Goal: Transaction & Acquisition: Purchase product/service

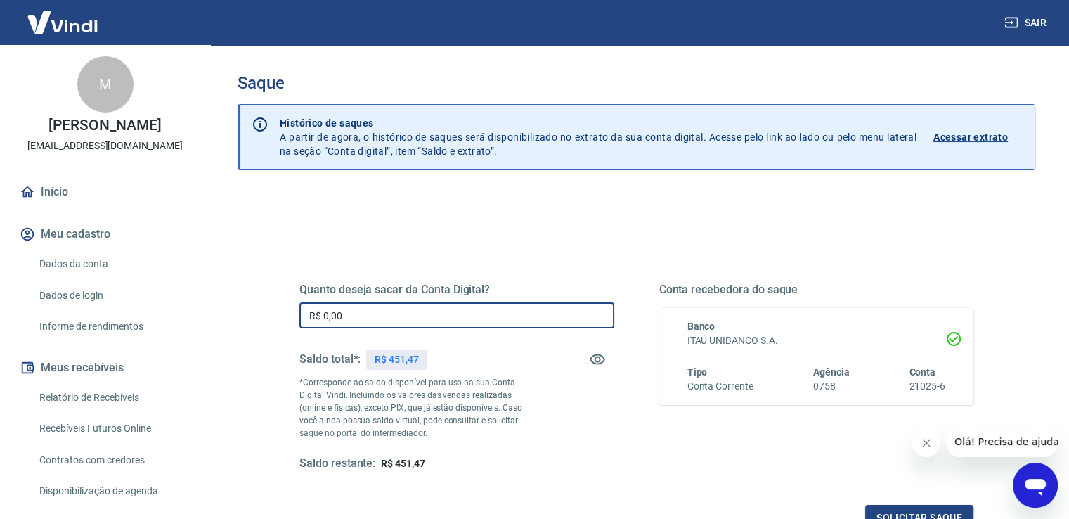
click at [358, 316] on input "R$ 0,00" at bounding box center [456, 315] width 315 height 26
type input "R$ 451,47"
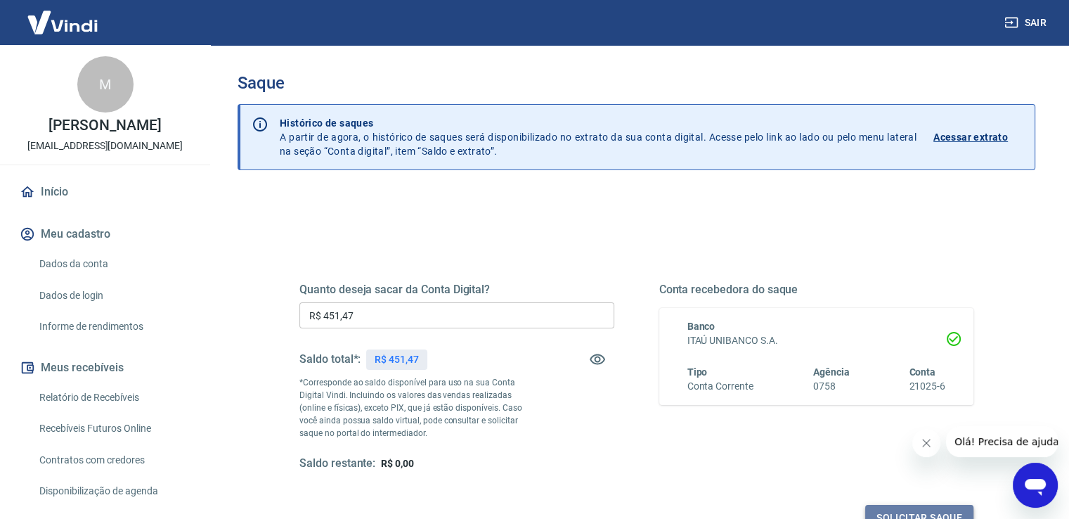
click at [934, 510] on button "Solicitar saque" at bounding box center [919, 518] width 108 height 26
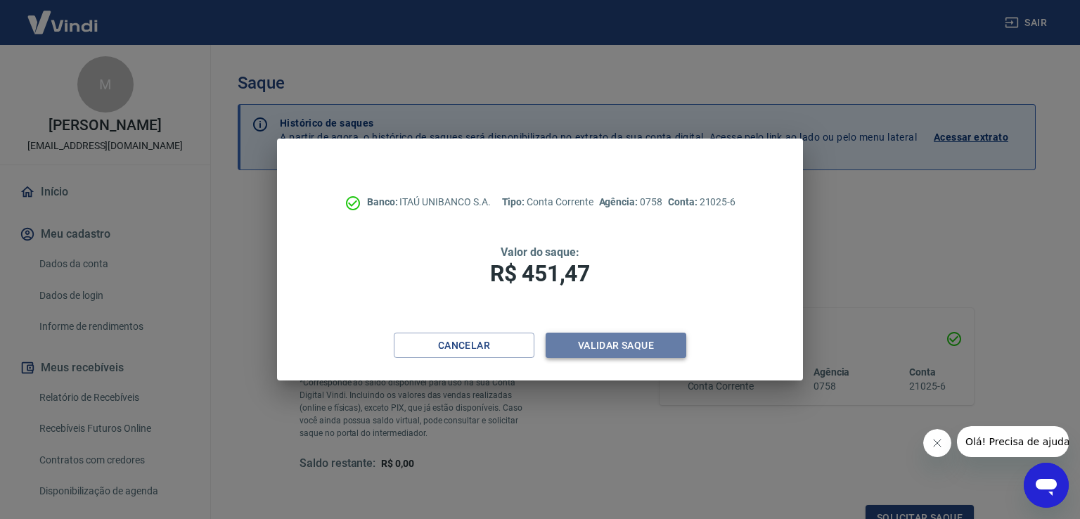
click at [641, 342] on button "Validar saque" at bounding box center [615, 345] width 141 height 26
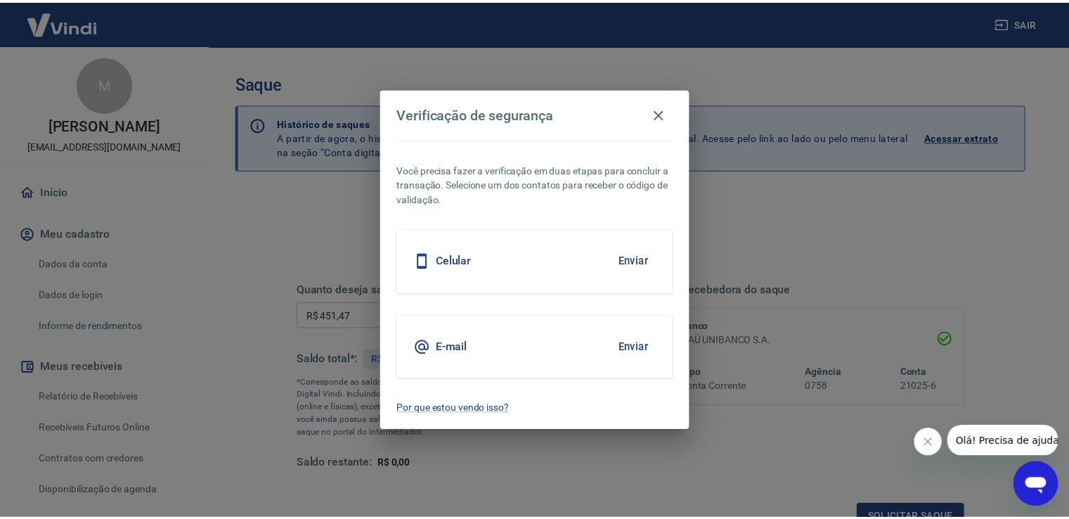
scroll to position [11, 0]
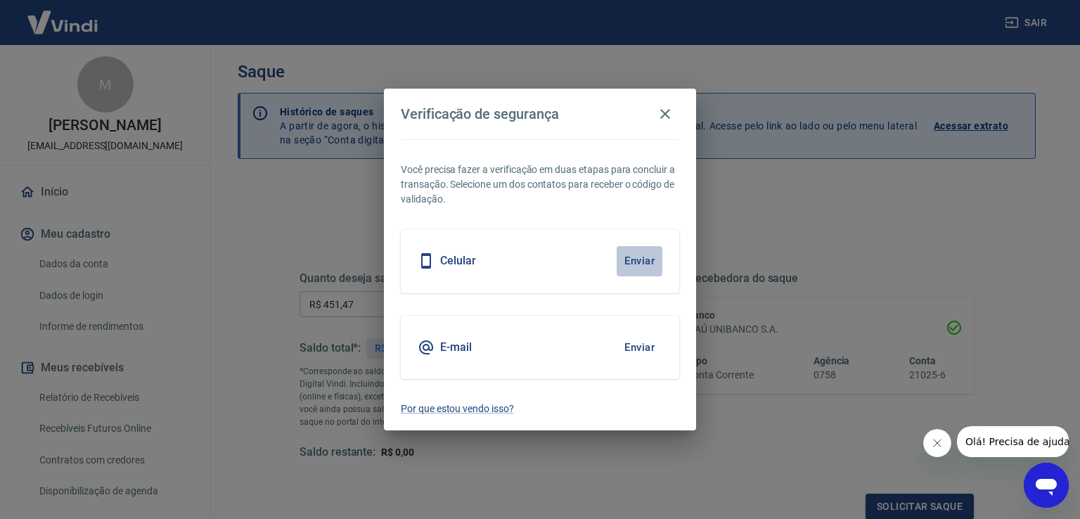
click at [642, 257] on button "Enviar" at bounding box center [639, 261] width 46 height 30
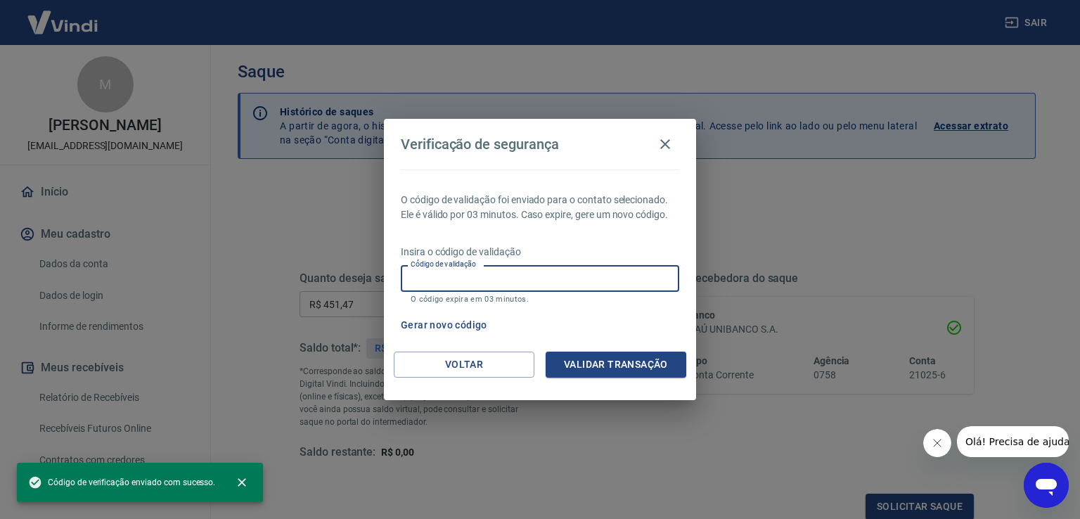
click at [574, 279] on input "Código de validação" at bounding box center [540, 278] width 278 height 26
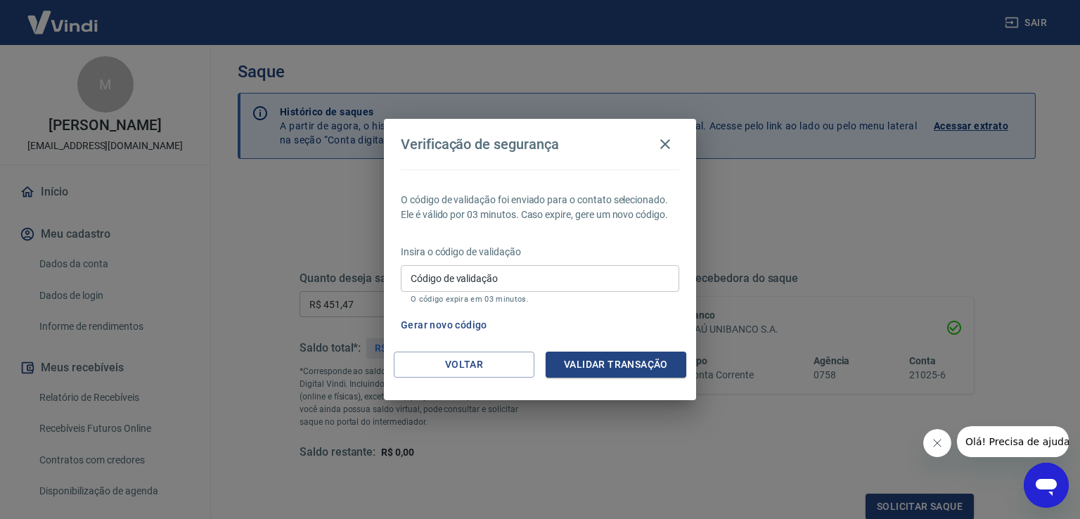
click at [789, 221] on div "Verificação de segurança O código de validação foi enviado para o contato selec…" at bounding box center [540, 259] width 1080 height 519
click at [668, 143] on icon "button" at bounding box center [664, 144] width 17 height 17
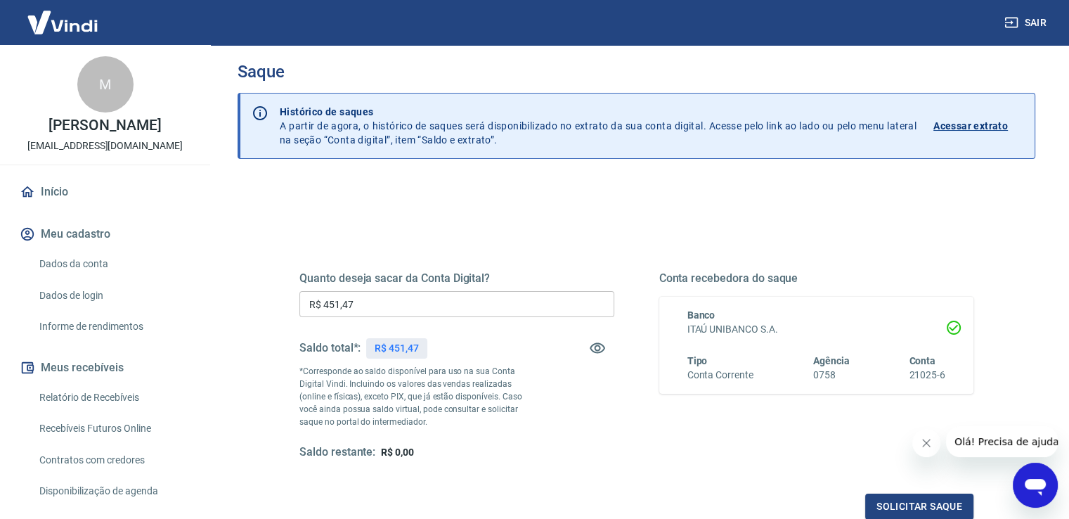
click at [1038, 487] on icon "Abrir janela de mensagens" at bounding box center [1035, 487] width 21 height 17
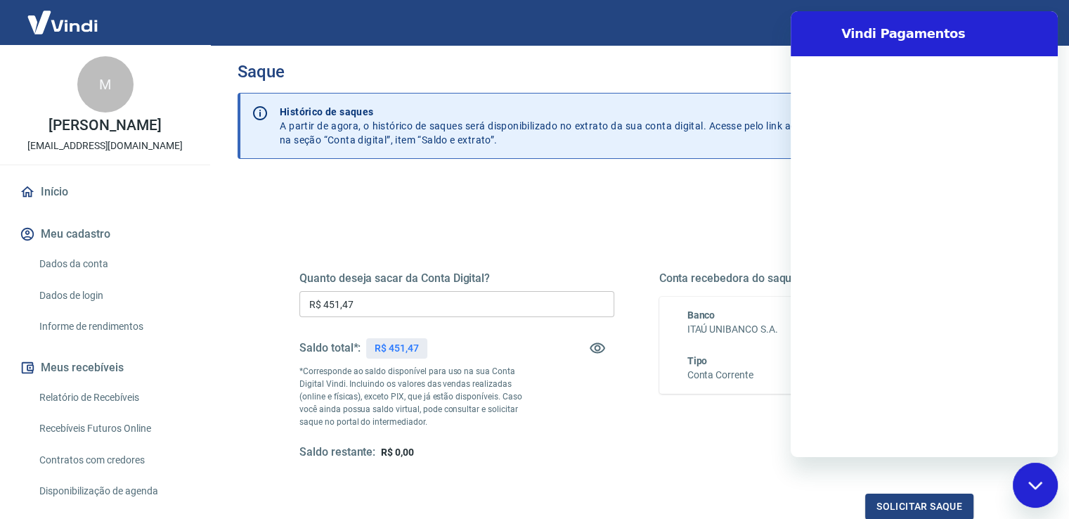
scroll to position [0, 0]
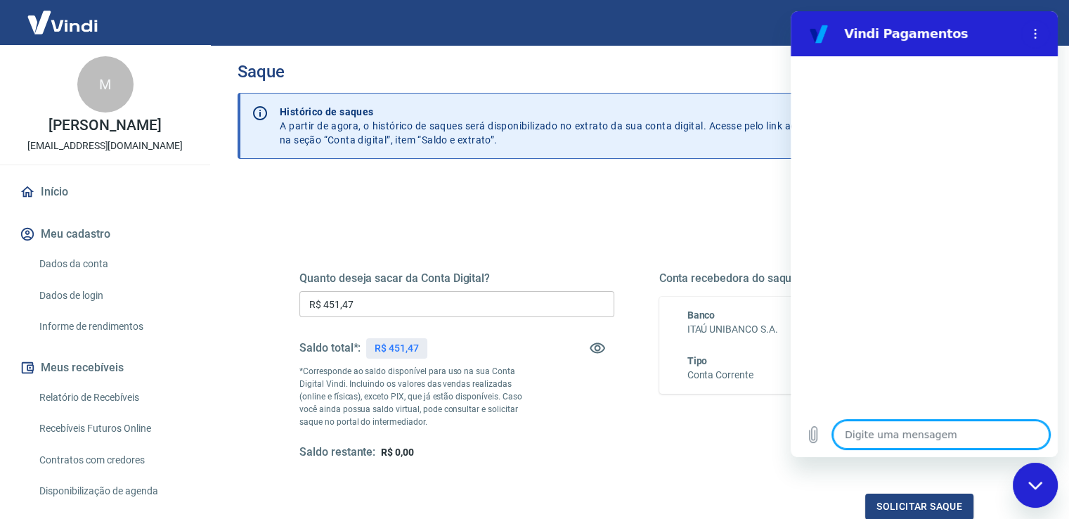
type textarea "o"
type textarea "x"
type textarea "ol"
type textarea "x"
type textarea "olá"
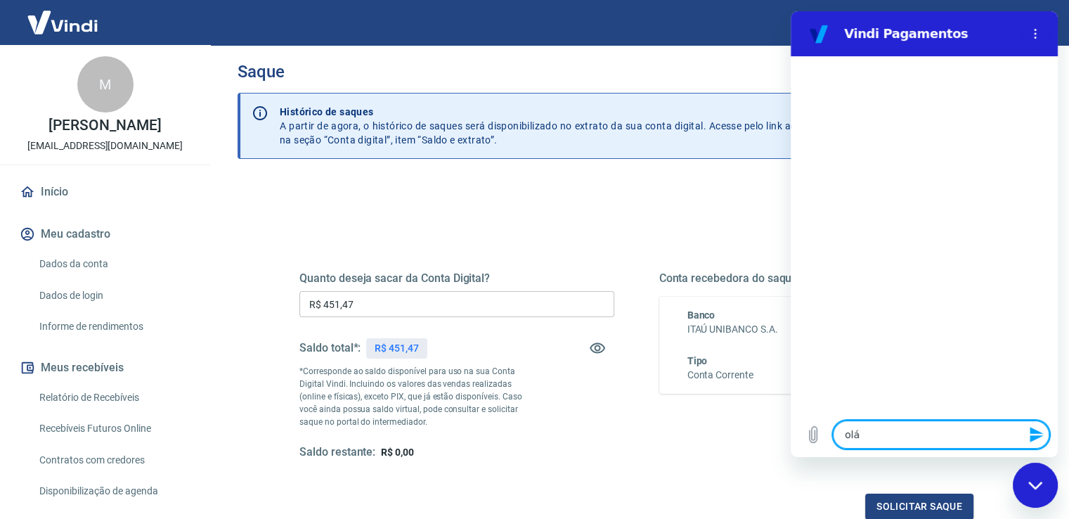
type textarea "x"
type textarea "olá,"
type textarea "x"
type textarea "olá,n"
type textarea "x"
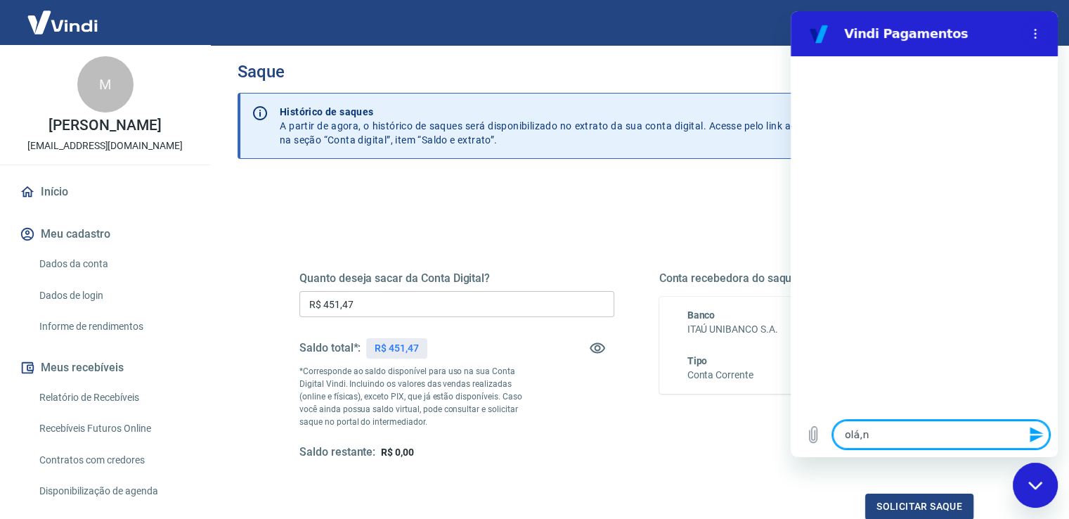
type textarea "olá,nã"
type textarea "x"
type textarea "olá,não"
type textarea "x"
type textarea "olá,não"
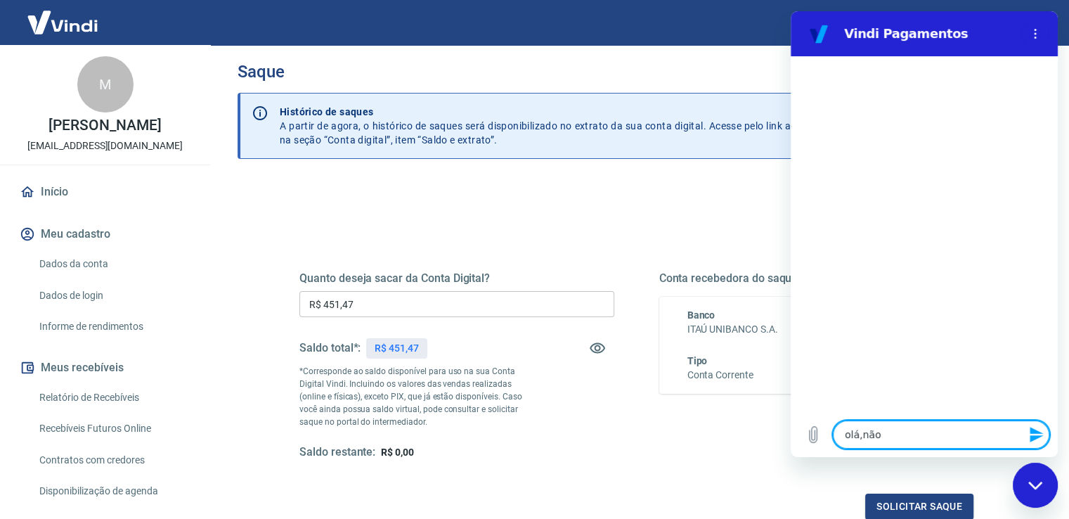
type textarea "x"
type textarea "olá,não c"
type textarea "x"
type textarea "olá,não co"
type textarea "x"
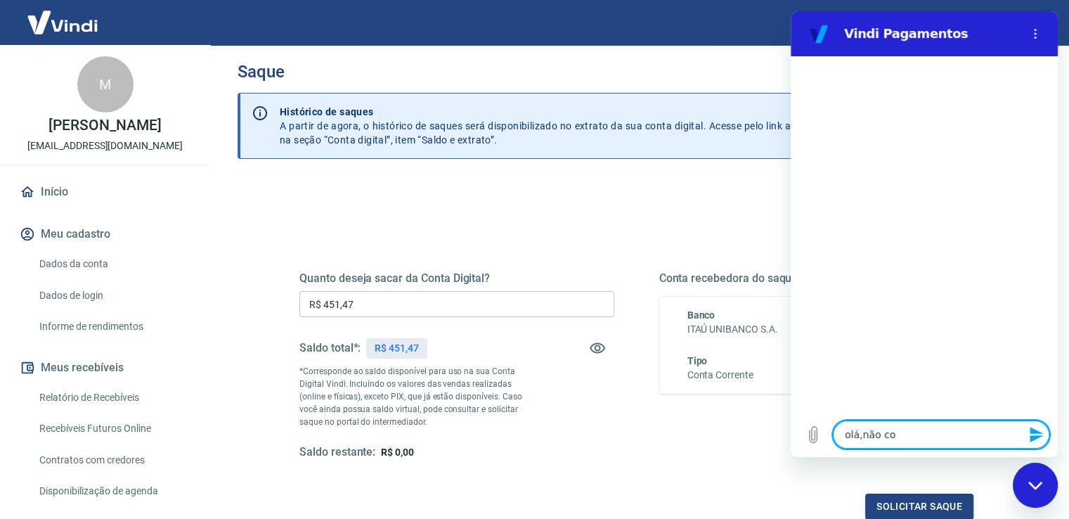
type textarea "olá,não con"
type textarea "x"
type textarea "olá,não cons"
type textarea "x"
type textarea "olá,não consi"
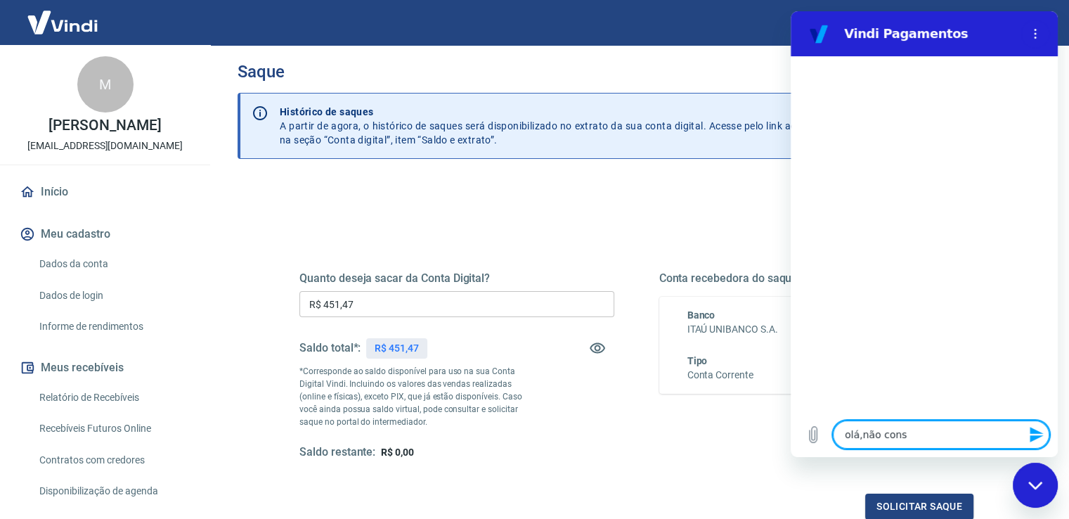
type textarea "x"
type textarea "olá,não consig"
type textarea "x"
type textarea "olá,não consigo"
type textarea "x"
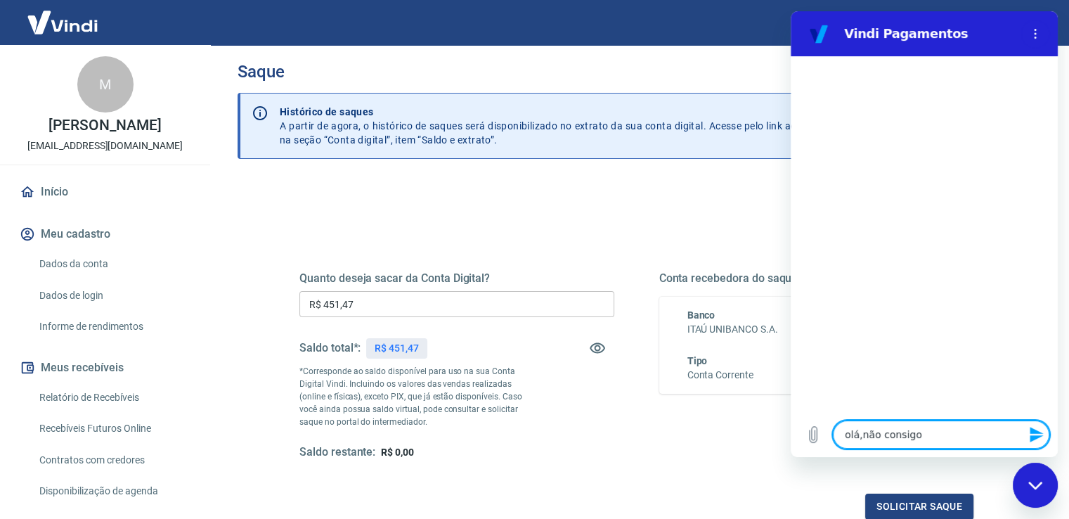
type textarea "olá,não consigo"
type textarea "x"
type textarea "olá,não consigo"
type textarea "x"
type textarea "olá,não consig"
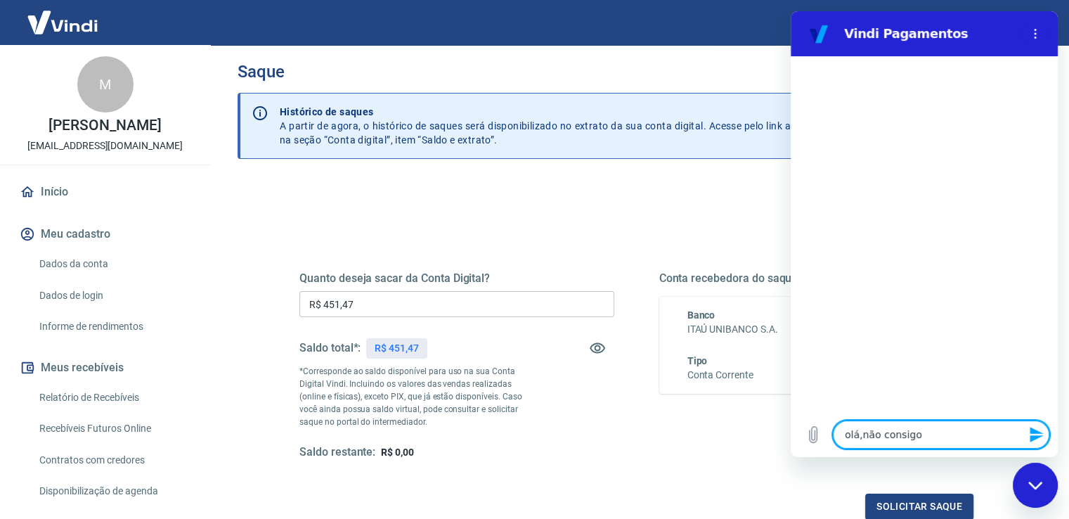
type textarea "x"
type textarea "olá,não consi"
type textarea "x"
type textarea "olá,não cons"
type textarea "x"
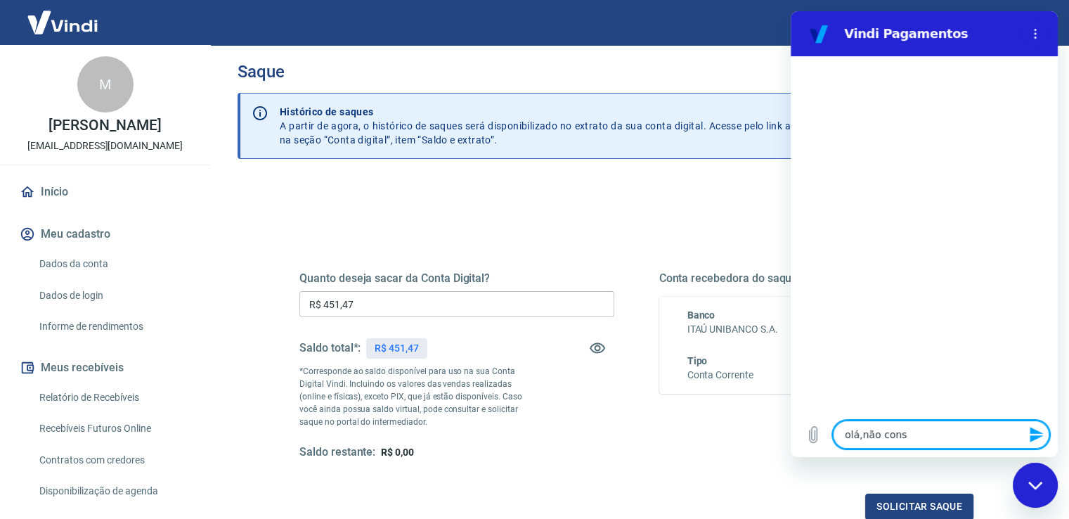
type textarea "olá,não con"
type textarea "x"
type textarea "olá,não co"
type textarea "x"
type textarea "olá,não c"
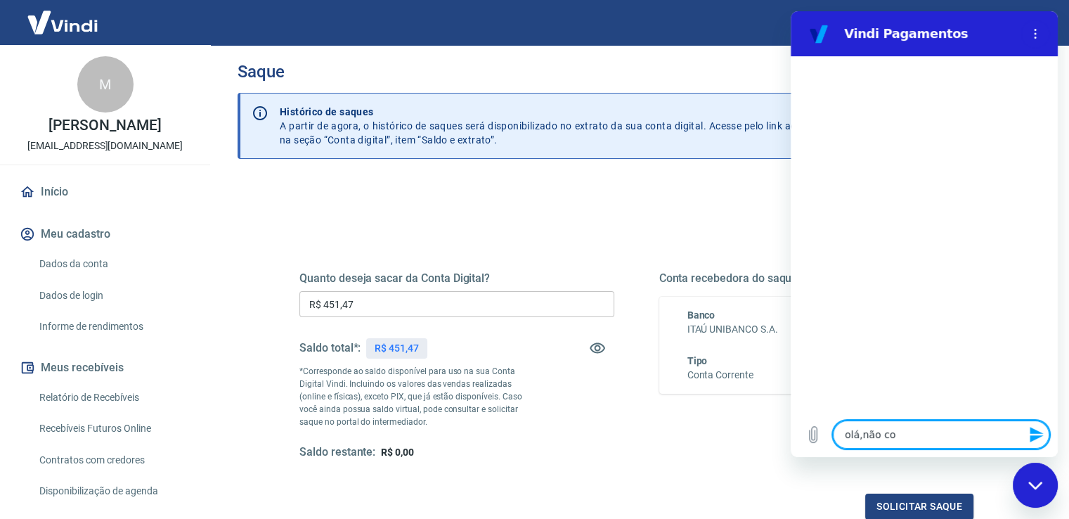
type textarea "x"
type textarea "olá,não"
type textarea "x"
type textarea "olá,não"
type textarea "x"
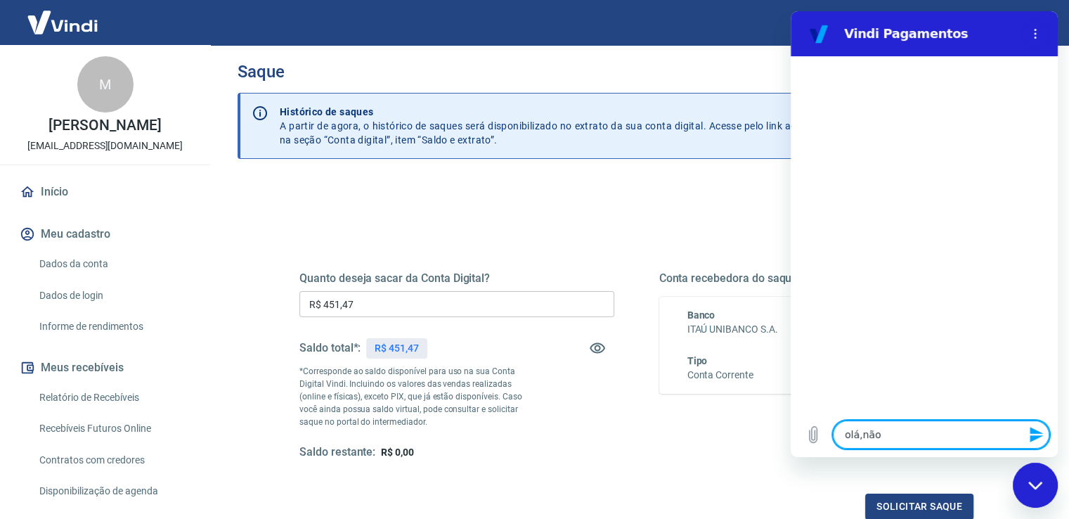
click at [868, 436] on textarea "olá,não" at bounding box center [941, 434] width 216 height 28
type textarea "olá, não"
type textarea "x"
type textarea "olá, não"
type textarea "x"
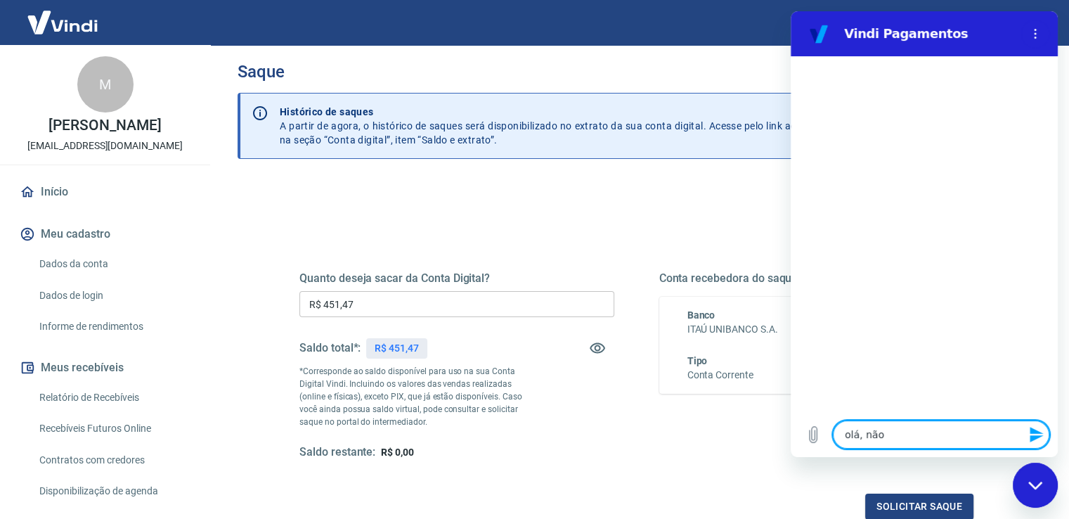
type textarea "olá, não e"
type textarea "x"
type textarea "olá, não es"
type textarea "x"
type textarea "olá, não est"
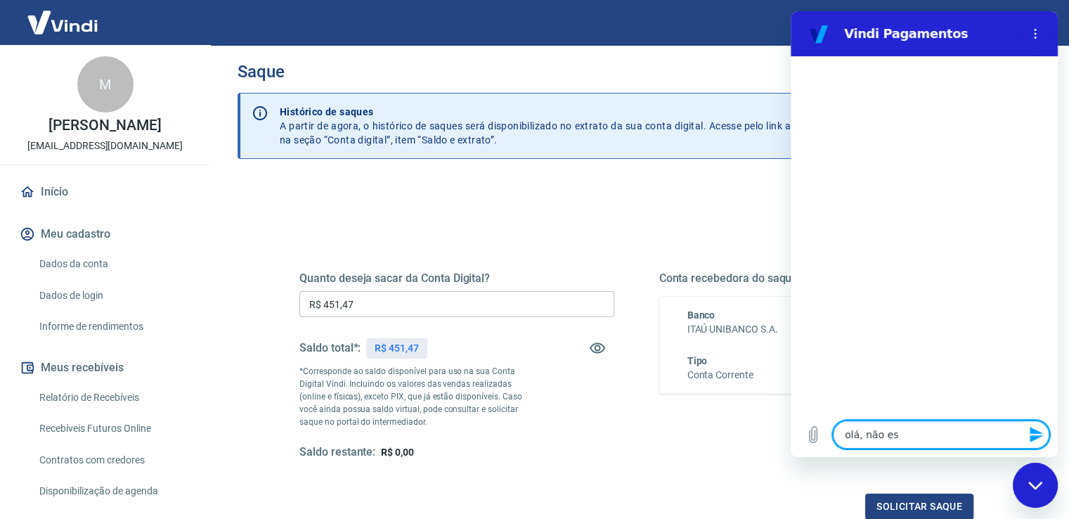
type textarea "x"
type textarea "olá, não esto"
type textarea "x"
type textarea "olá, não estou"
type textarea "x"
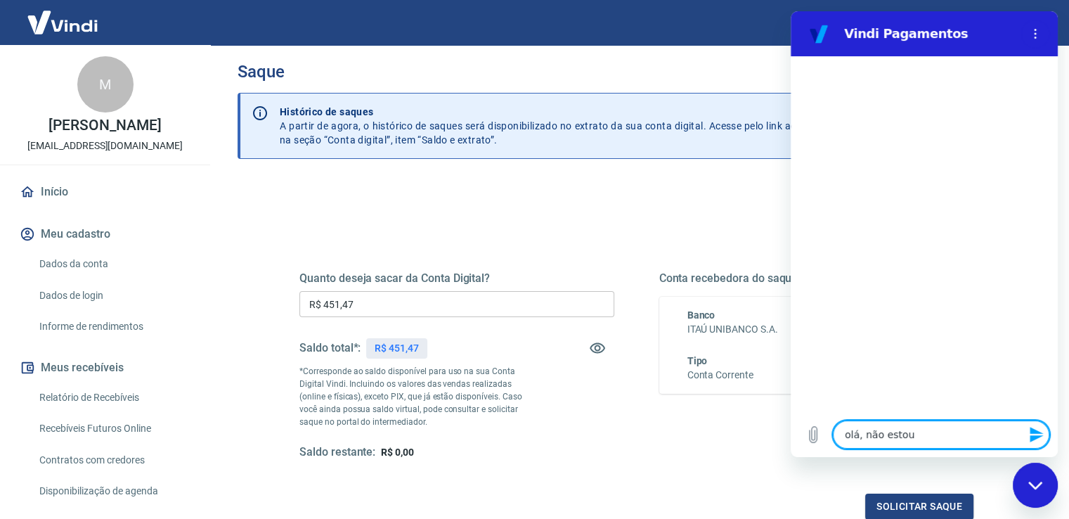
type textarea "olá, não estou"
type textarea "x"
type textarea "olá, não estou r"
type textarea "x"
type textarea "olá, não estou re"
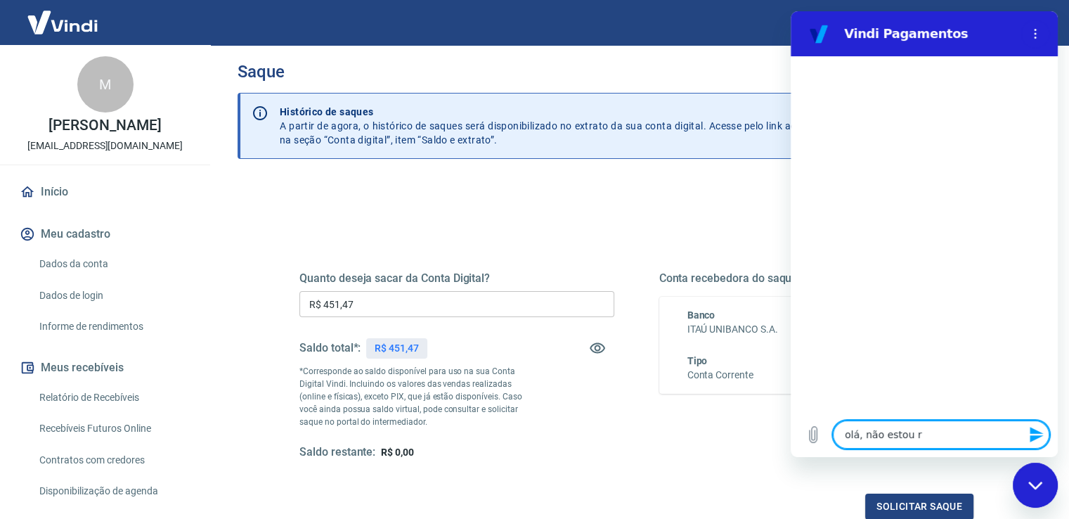
type textarea "x"
type textarea "olá, não estou rec"
type textarea "x"
type textarea "olá, não estou rece"
type textarea "x"
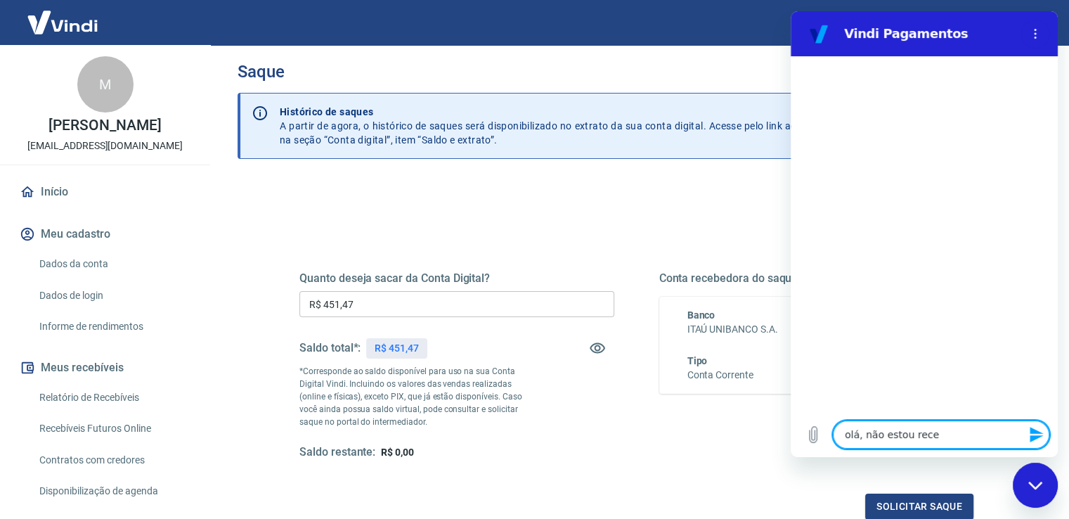
type textarea "olá, não estou receb"
type textarea "x"
type textarea "olá, não estou recebe"
type textarea "x"
type textarea "olá, não estou receben"
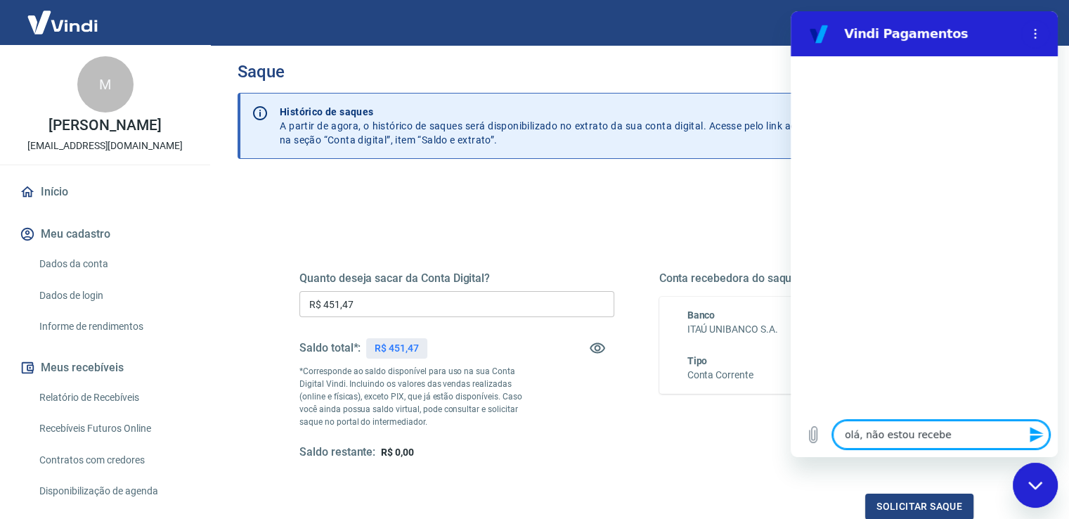
type textarea "x"
type textarea "olá, não estou recebend"
type textarea "x"
type textarea "olá, não estou recebendo"
type textarea "x"
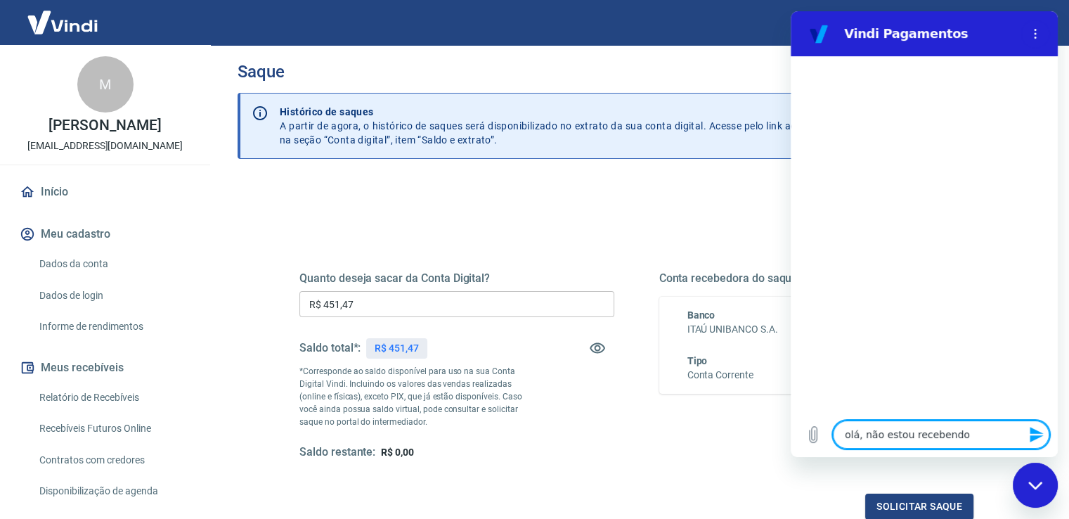
type textarea "olá, não estou recebendo"
type textarea "x"
type textarea "olá, não estou recebendo o"
type textarea "x"
type textarea "olá, não estou recebendo o"
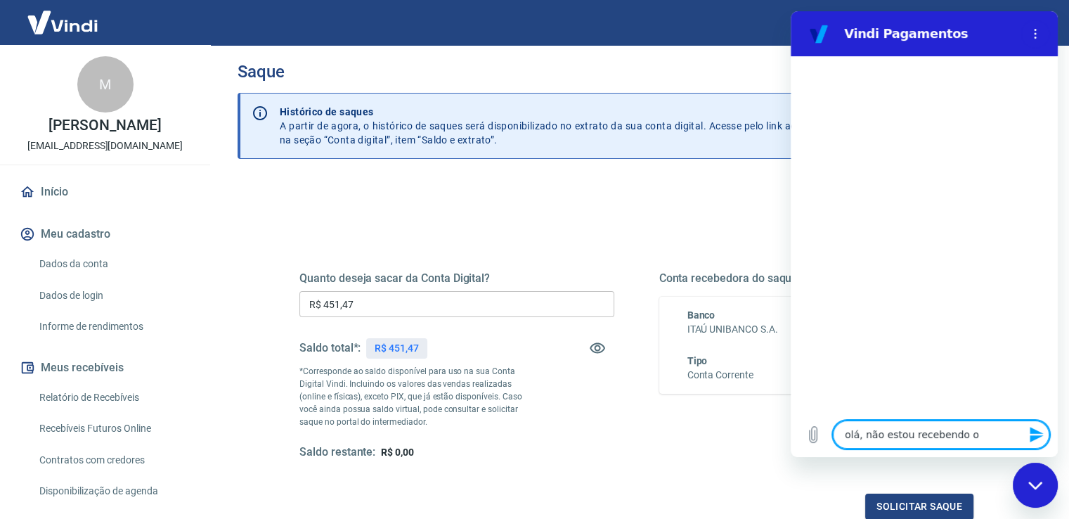
type textarea "x"
type textarea "olá, não estou recebendo o c"
type textarea "x"
type textarea "olá, não estou recebendo o co"
type textarea "x"
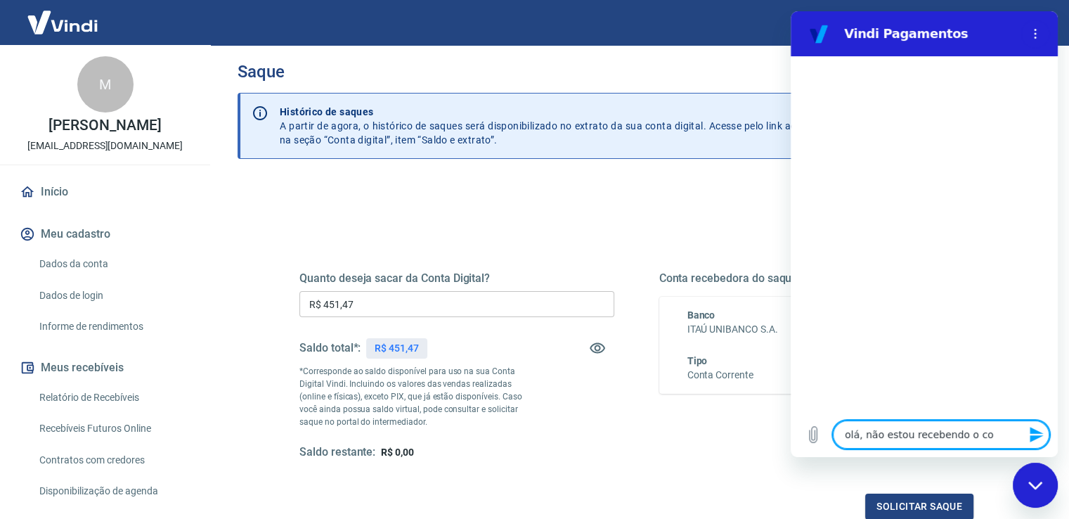
type textarea "olá, não estou recebendo o cod"
type textarea "x"
type textarea "olá, não estou recebendo o codi"
type textarea "x"
type textarea "olá, não estou recebendo o codig"
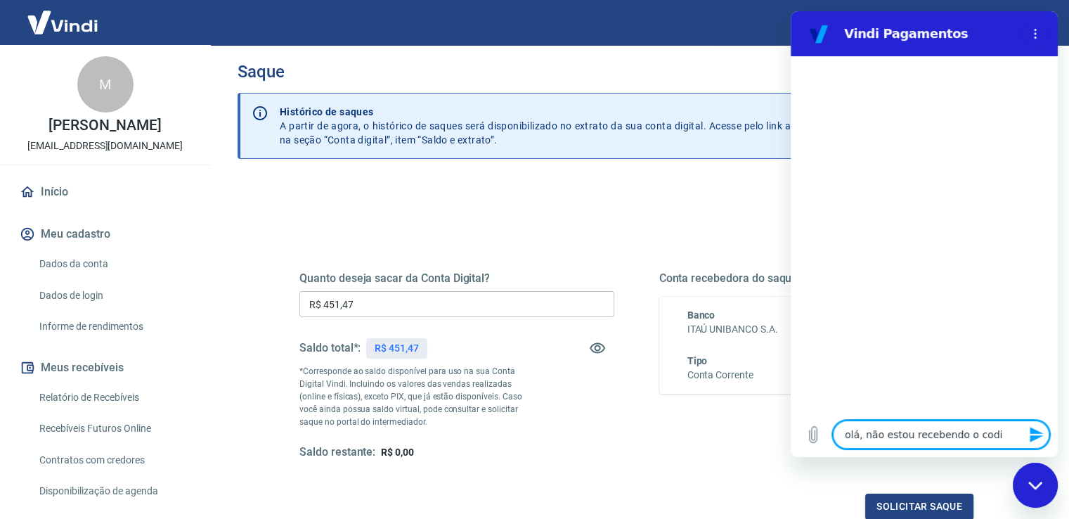
type textarea "x"
type textarea "olá, não estou recebendo o codigo"
type textarea "x"
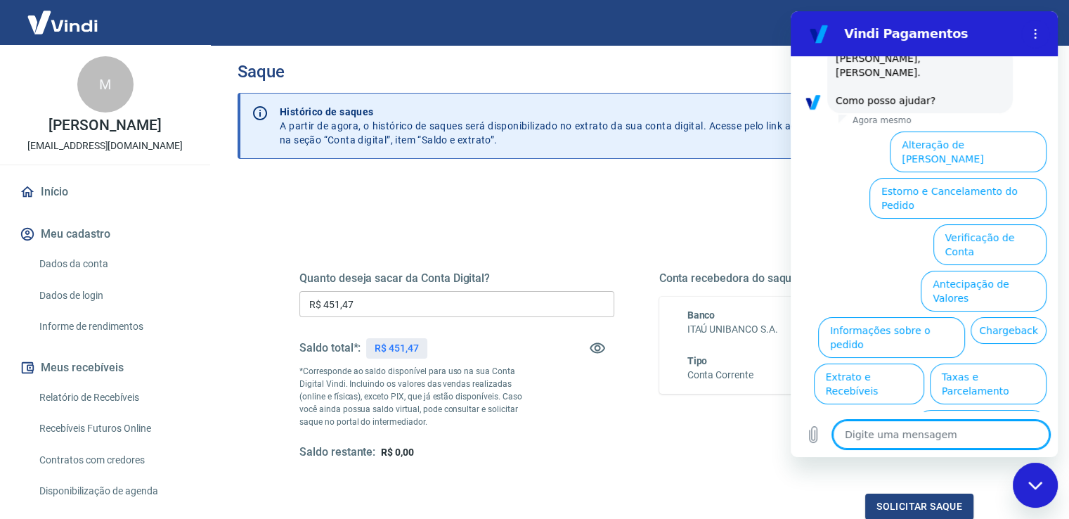
scroll to position [91, 0]
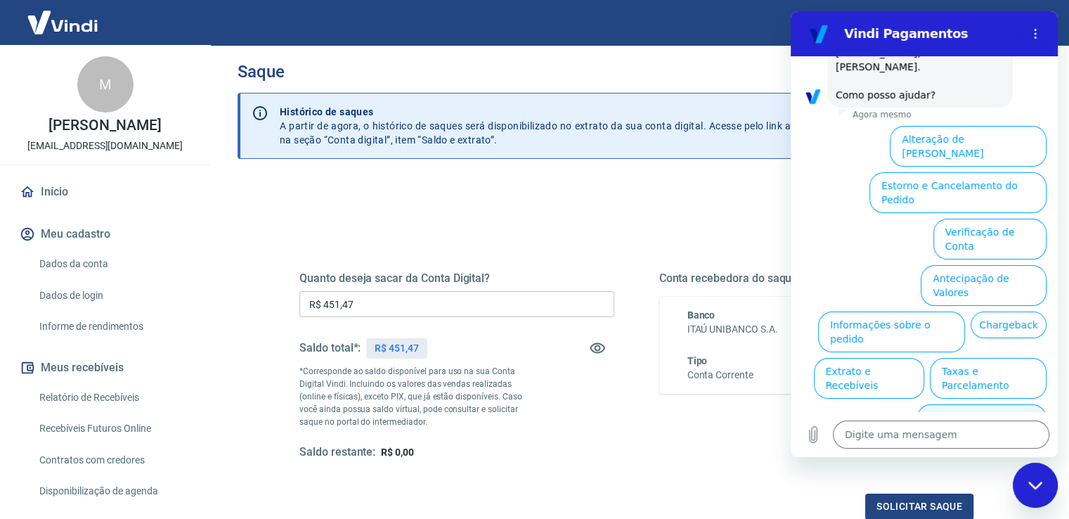
click at [997, 404] on button "Alterar celular verificado" at bounding box center [982, 424] width 130 height 41
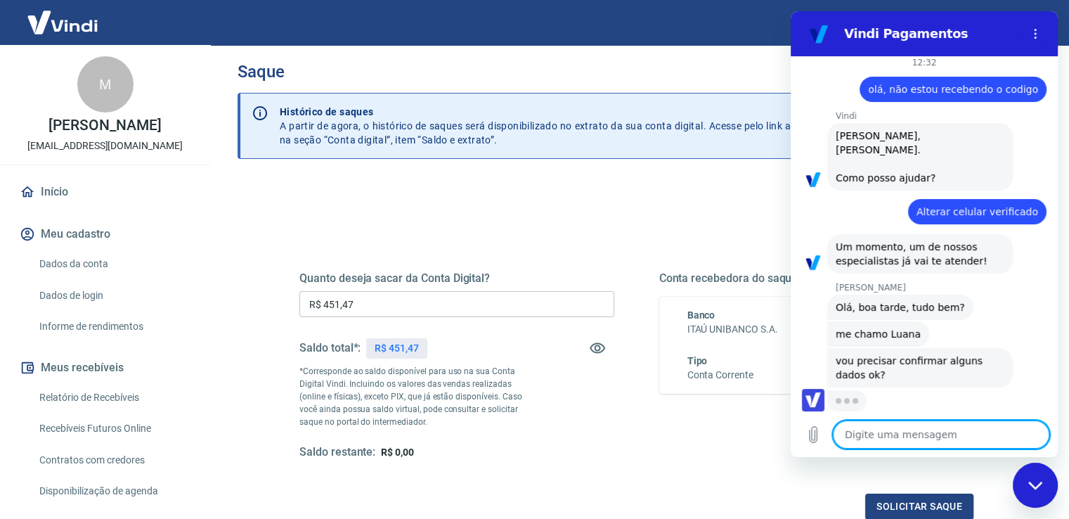
scroll to position [6, 0]
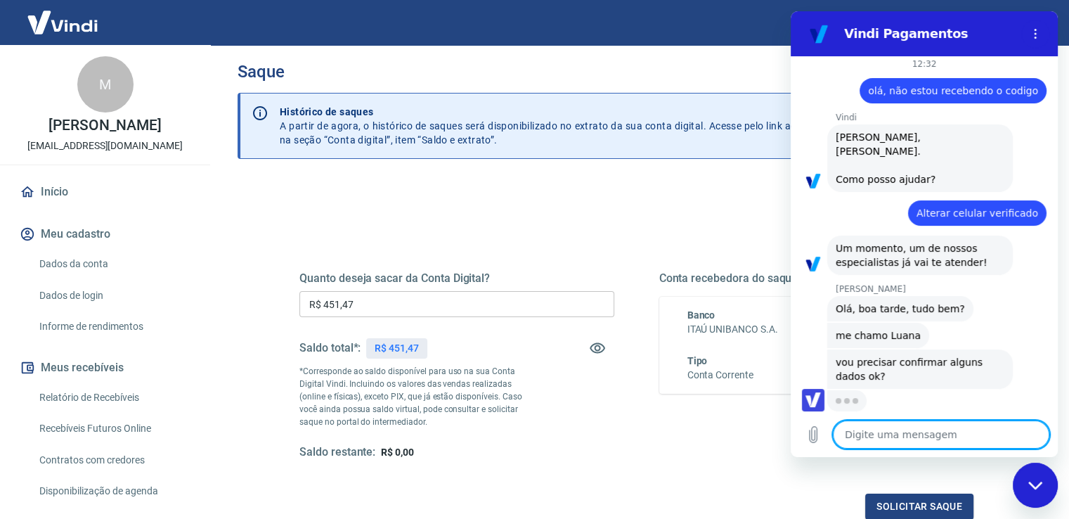
type textarea "x"
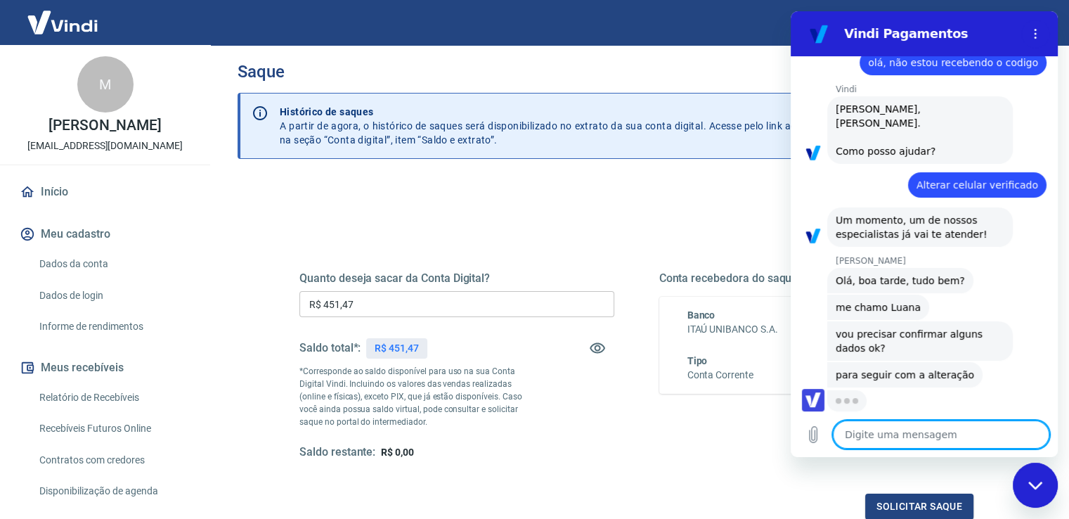
scroll to position [33, 0]
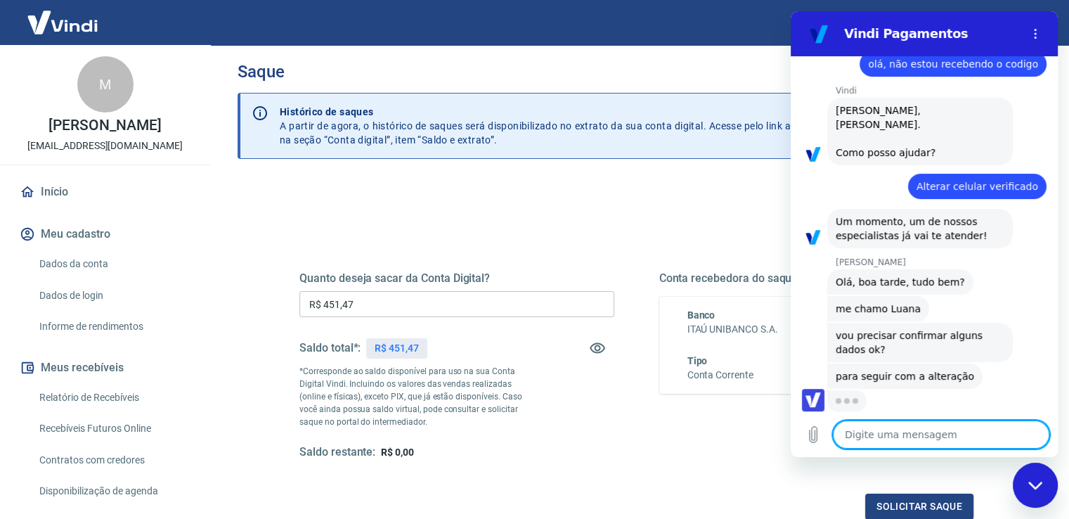
type textarea "b"
type textarea "x"
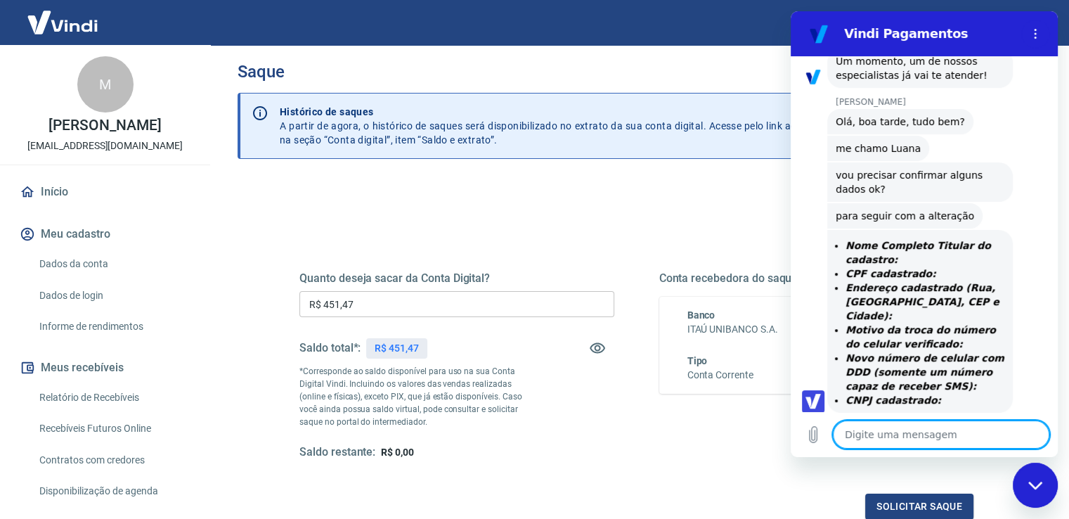
type textarea "B"
type textarea "x"
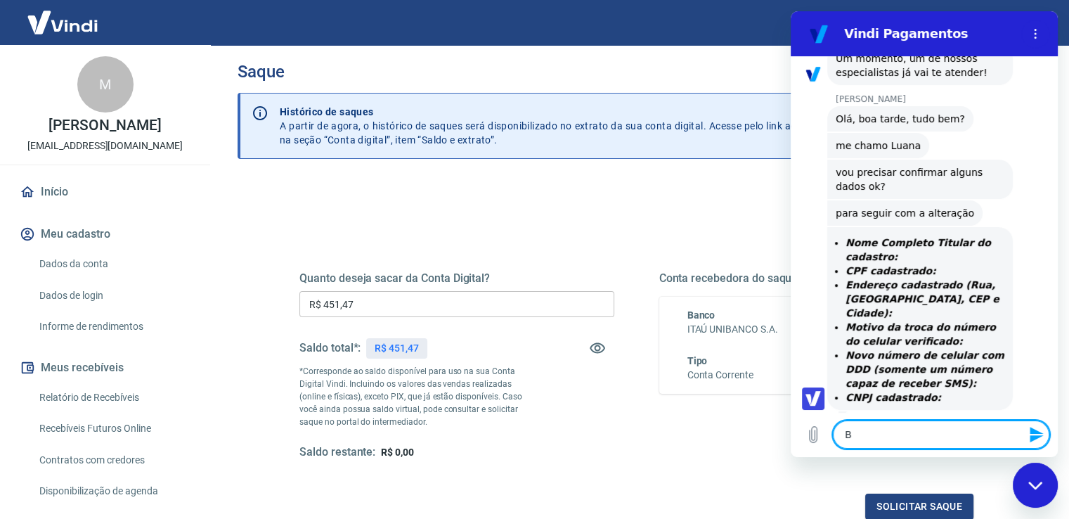
type textarea "Bo"
type textarea "x"
type textarea "Boa"
type textarea "x"
type textarea "Boa"
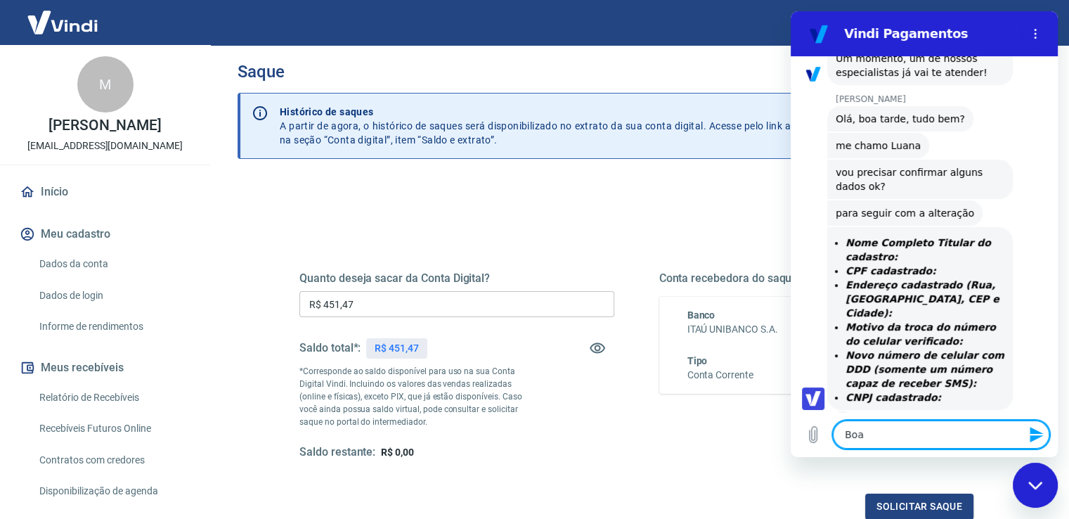
type textarea "x"
type textarea "Boa t"
type textarea "x"
type textarea "Boa ta"
type textarea "x"
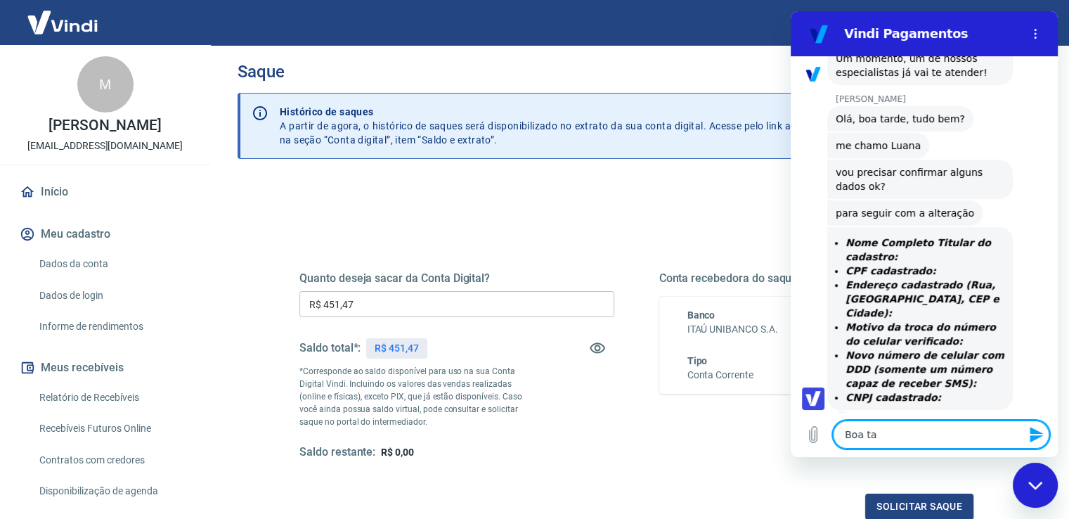
type textarea "Boa tar"
type textarea "x"
type textarea "Boa tard"
type textarea "x"
type textarea "Boa tarde"
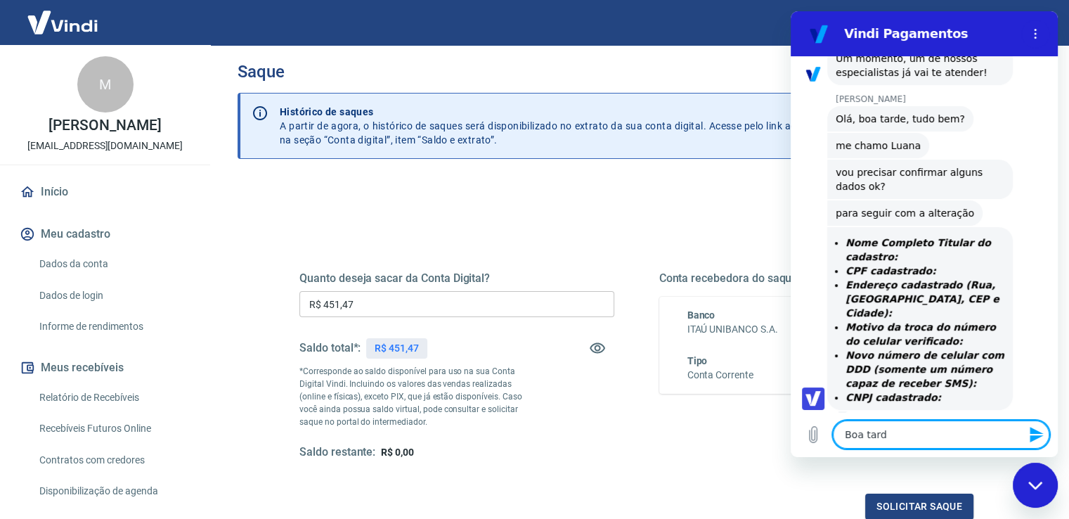
type textarea "x"
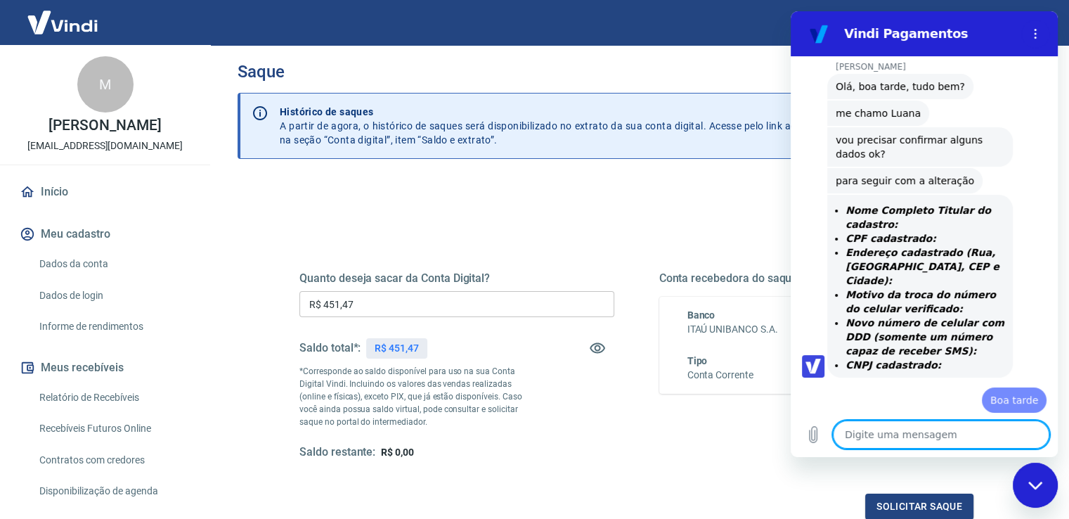
type textarea "x"
type textarea "M"
type textarea "x"
type textarea "Ma"
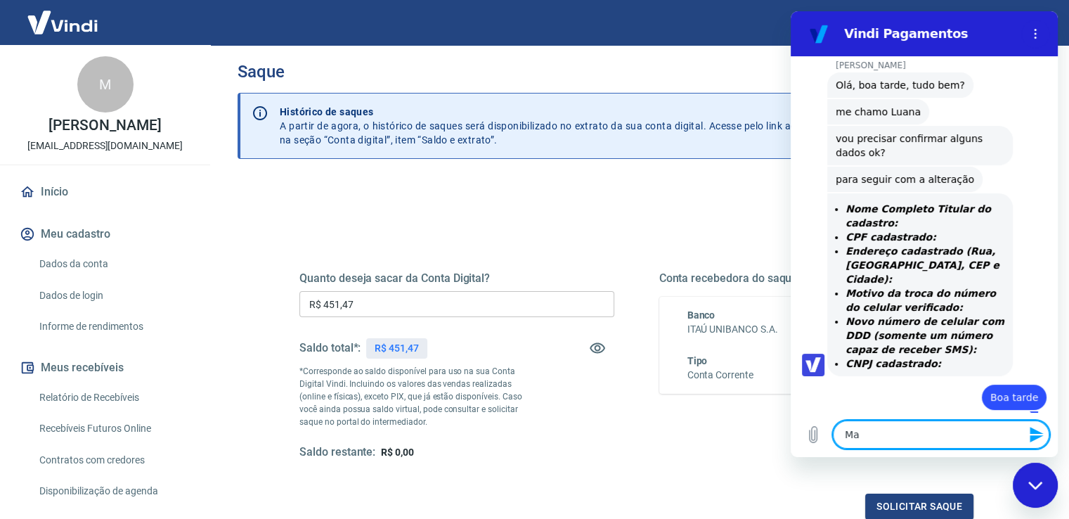
type textarea "x"
type textarea "Mar"
type textarea "x"
type textarea "Marc"
type textarea "x"
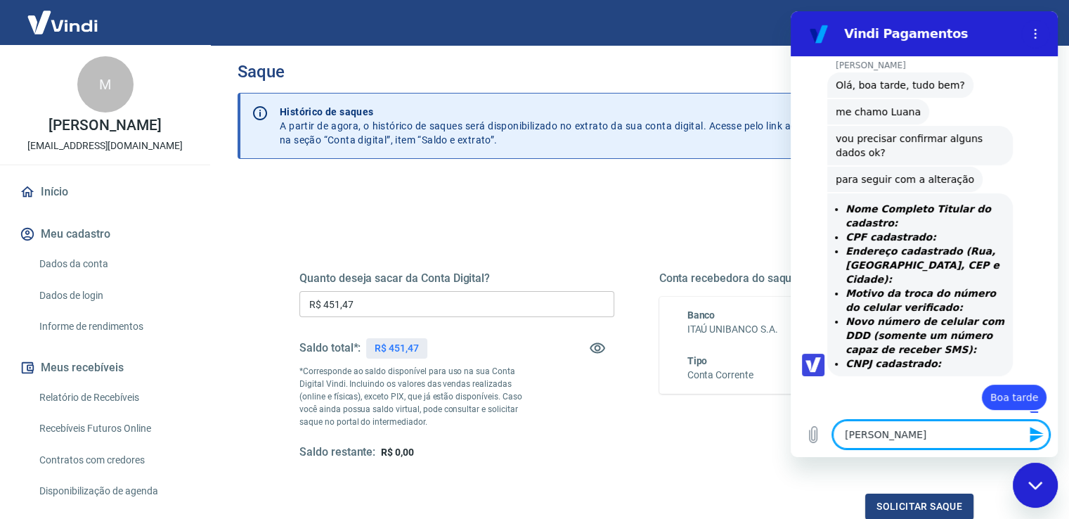
type textarea "Marco"
type textarea "x"
type textarea "Marco"
type textarea "x"
type textarea "Marco A"
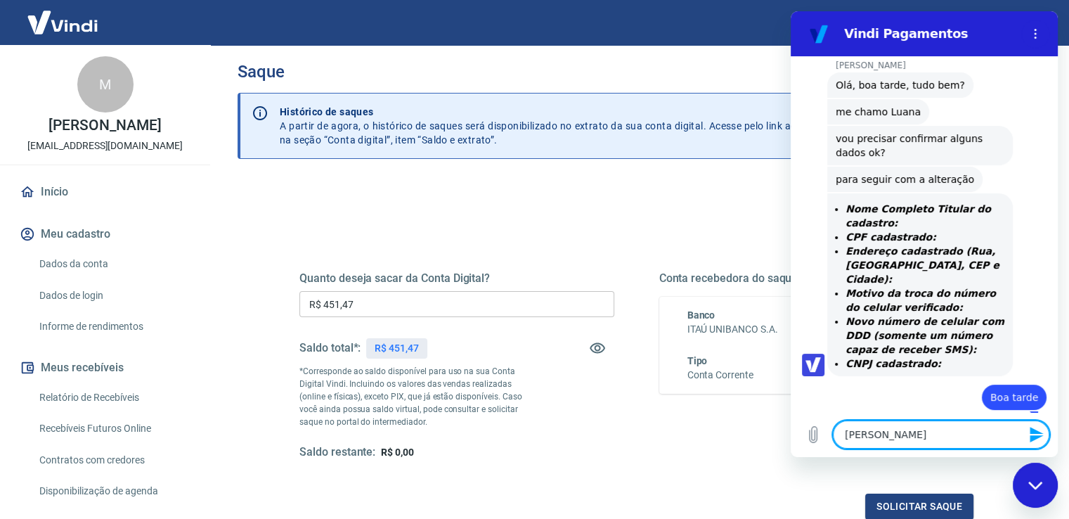
type textarea "x"
type textarea "Marco An"
type textarea "x"
type textarea "Marco Ant"
type textarea "x"
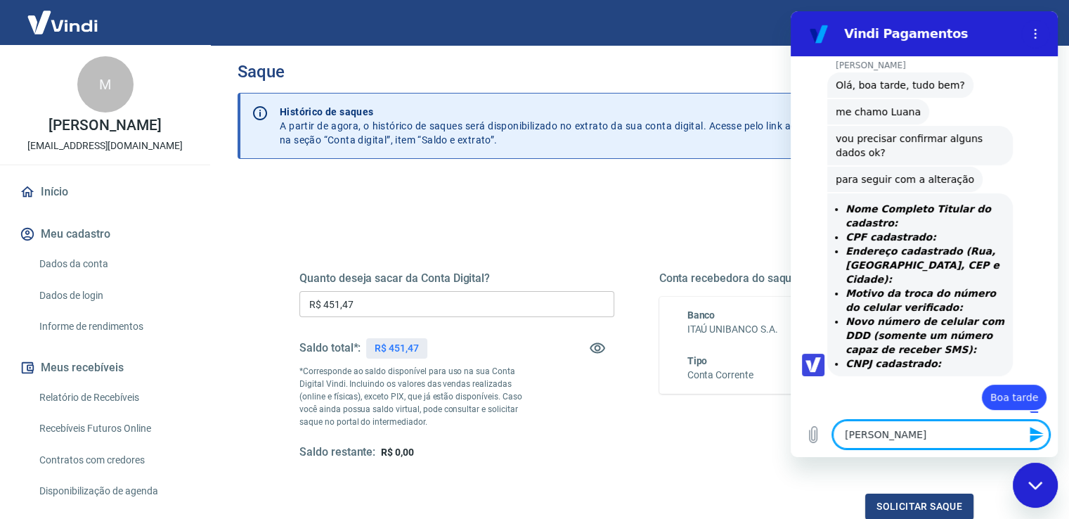
type textarea "Marco Anto"
type textarea "x"
type textarea "Marco Anton"
type textarea "x"
type textarea "Marco Antoni"
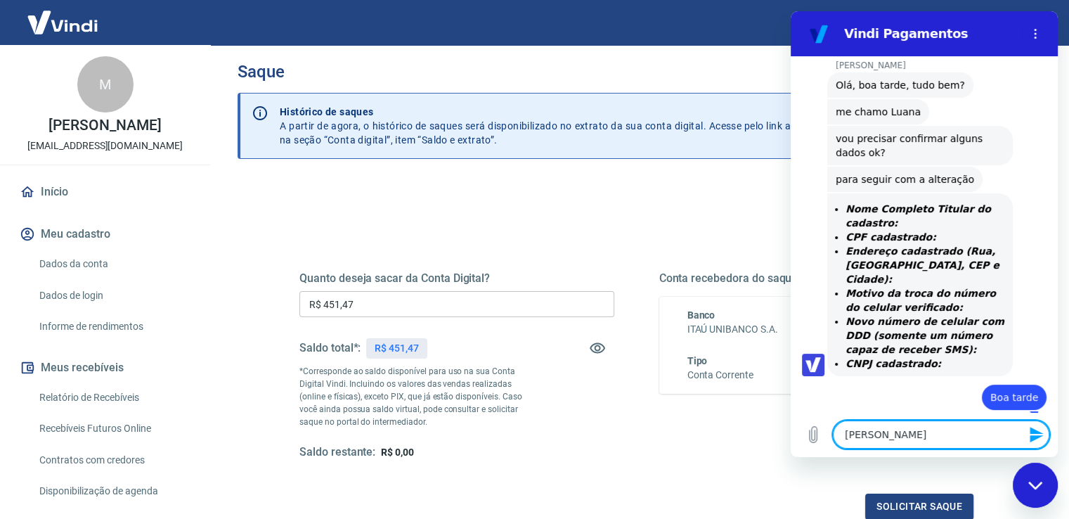
type textarea "x"
type textarea "Marco Antonio"
type textarea "x"
type textarea "Marco Antonio"
type textarea "x"
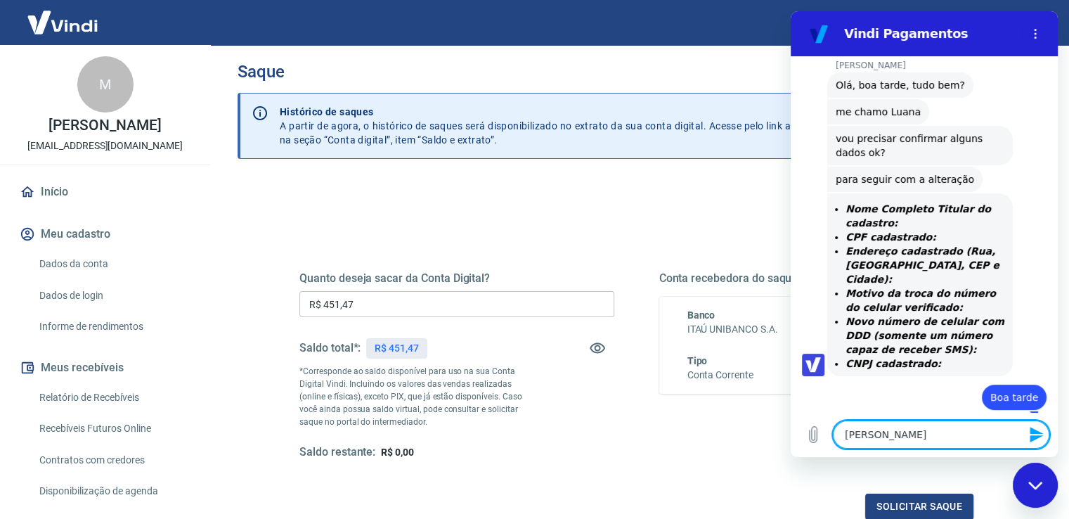
type textarea "Marco Antonio C"
type textarea "x"
type textarea "Marco Antonio Ce"
type textarea "x"
type textarea "Marco Antonio Cer"
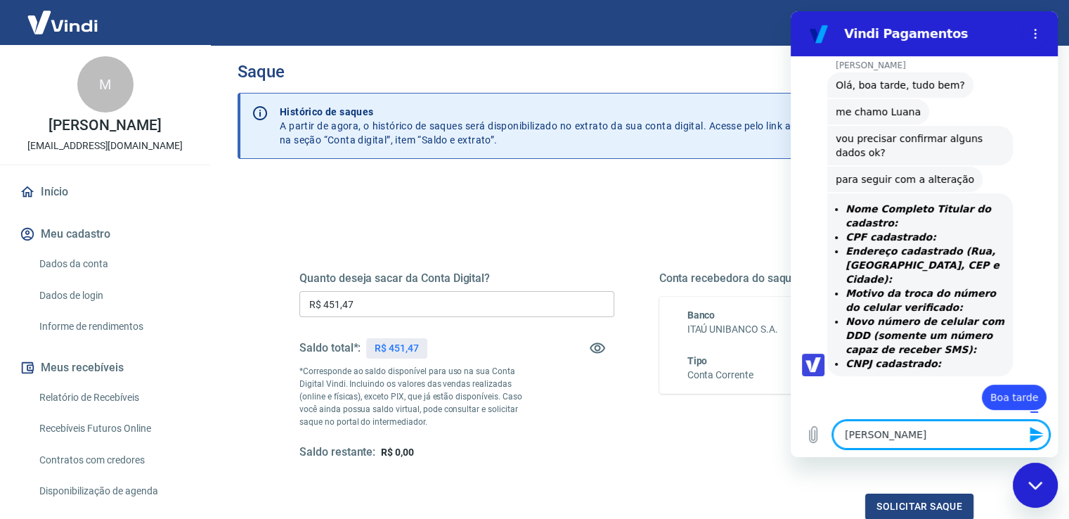
type textarea "x"
type textarea "Marco Antonio Cerq"
type textarea "x"
type textarea "Marco Antonio Cerqu"
type textarea "x"
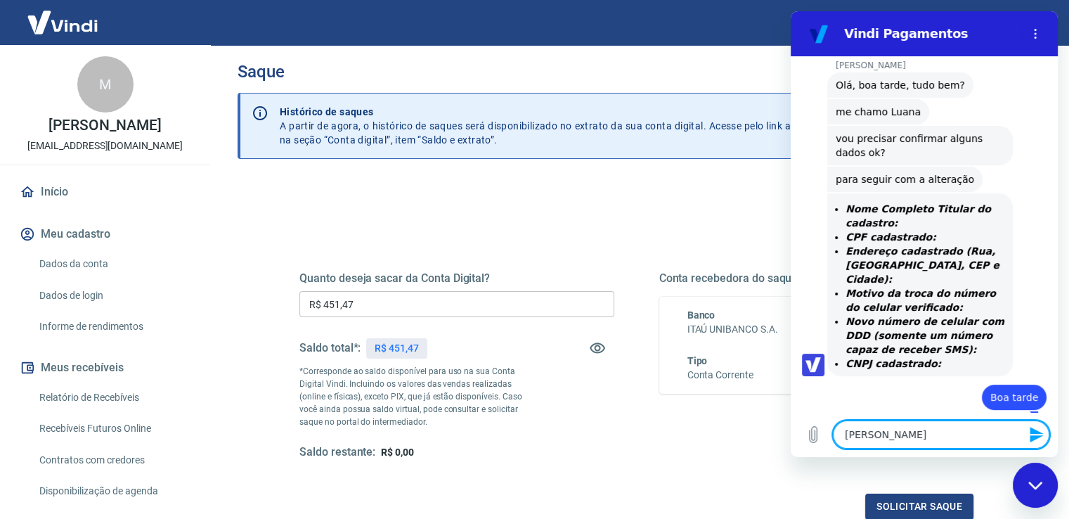
type textarea "Marco Antonio Cerque"
type textarea "x"
type textarea "Marco Antonio Cerquei"
type textarea "x"
type textarea "Marco Antonio Cerqueir"
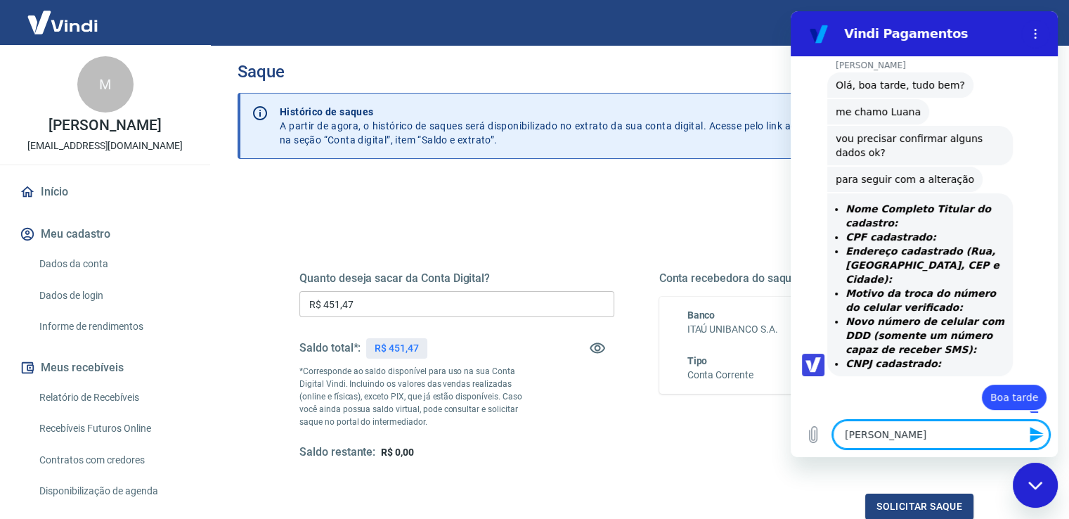
type textarea "x"
type textarea "Marco Antonio Cerqueira"
type textarea "x"
type textarea "Marco Antonio Cerqueira"
type textarea "x"
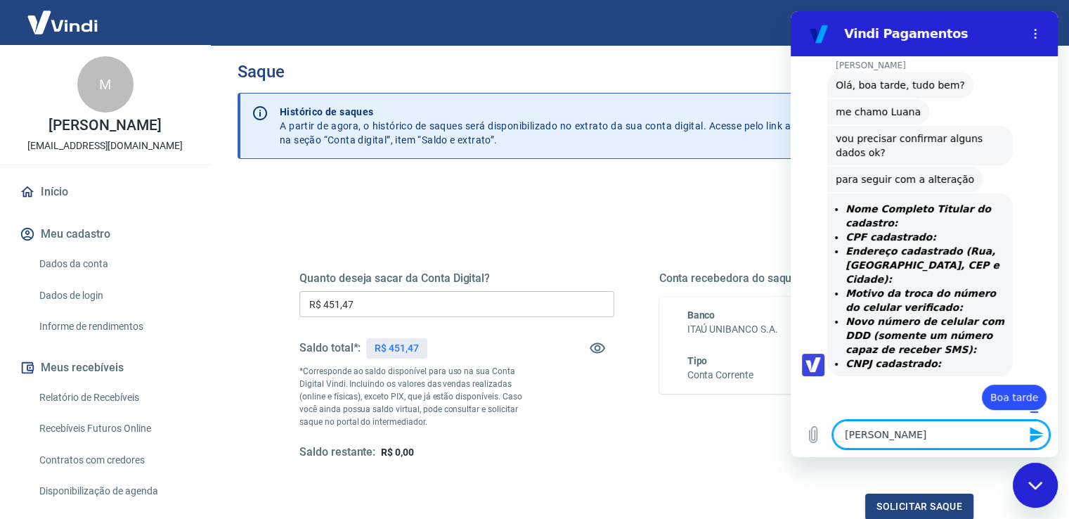
type textarea "Marco Antonio Cerqueira d"
type textarea "x"
type textarea "Marco Antonio Cerqueira de"
type textarea "x"
type textarea "Marco Antonio Cerqueira de"
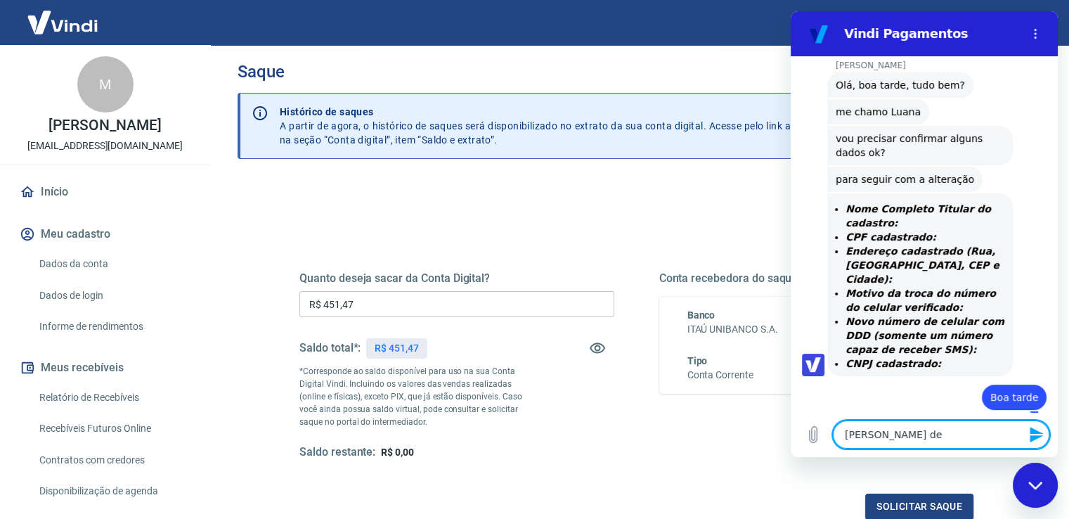
type textarea "x"
type textarea "Marco Antonio Cerqueira de S"
type textarea "x"
type textarea "Marco Antonio Cerqueira de So"
type textarea "x"
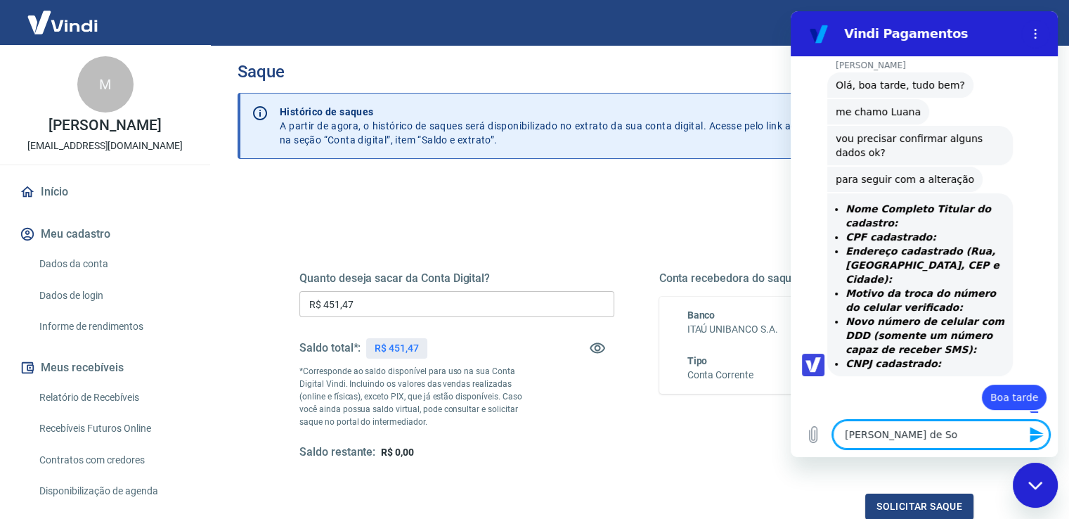
type textarea "Marco Antonio Cerqueira de Sou"
type textarea "x"
type textarea "Marco Antonio Cerqueira de Souz"
type textarea "x"
type textarea "[PERSON_NAME]"
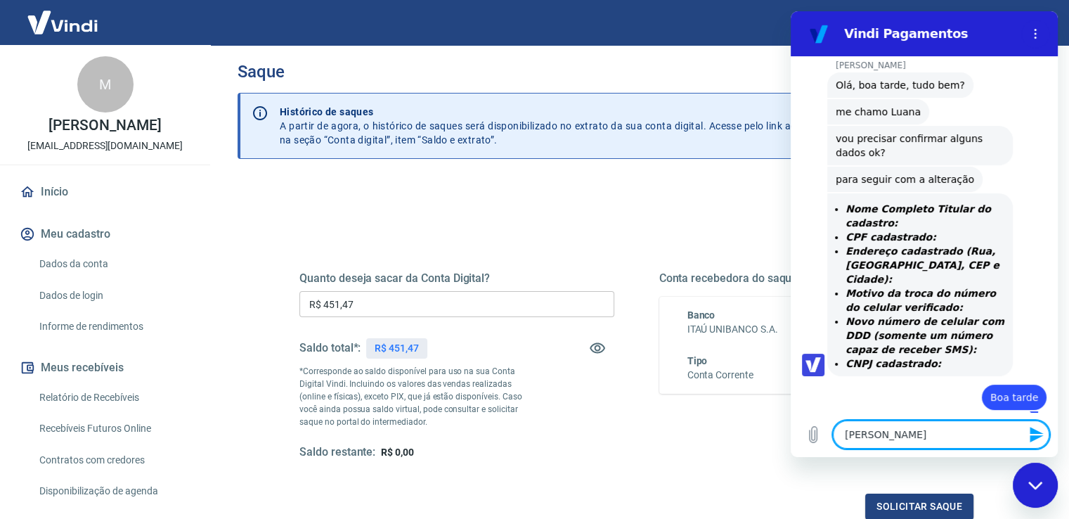
type textarea "x"
type textarea "[PERSON_NAME]"
type textarea "x"
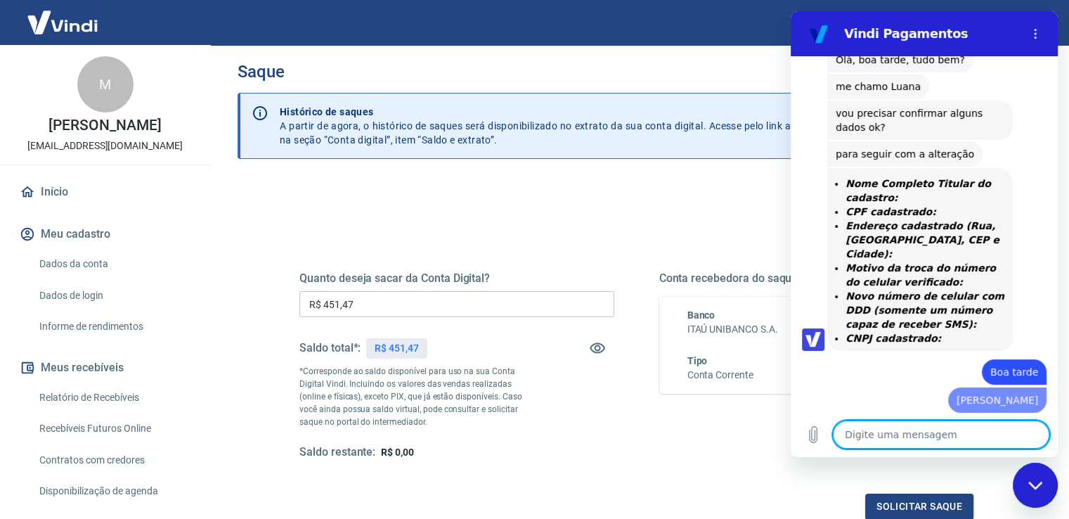
type textarea "x"
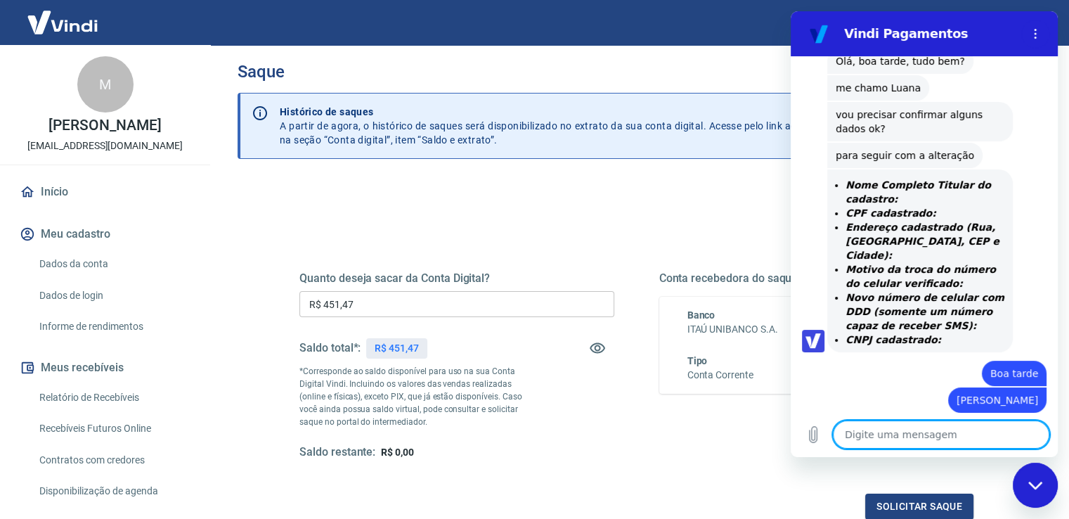
scroll to position [257, 0]
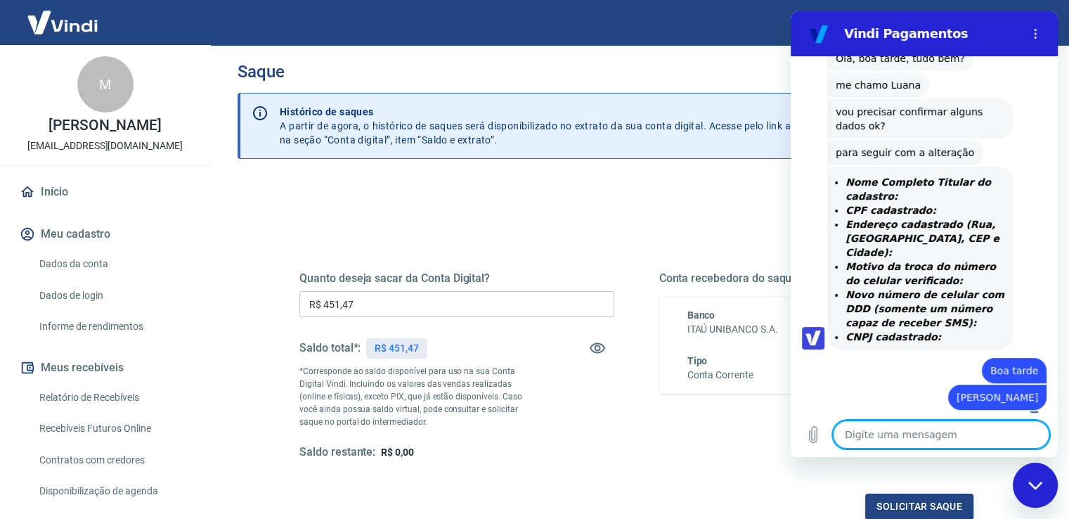
type textarea "2"
type textarea "x"
type textarea "28"
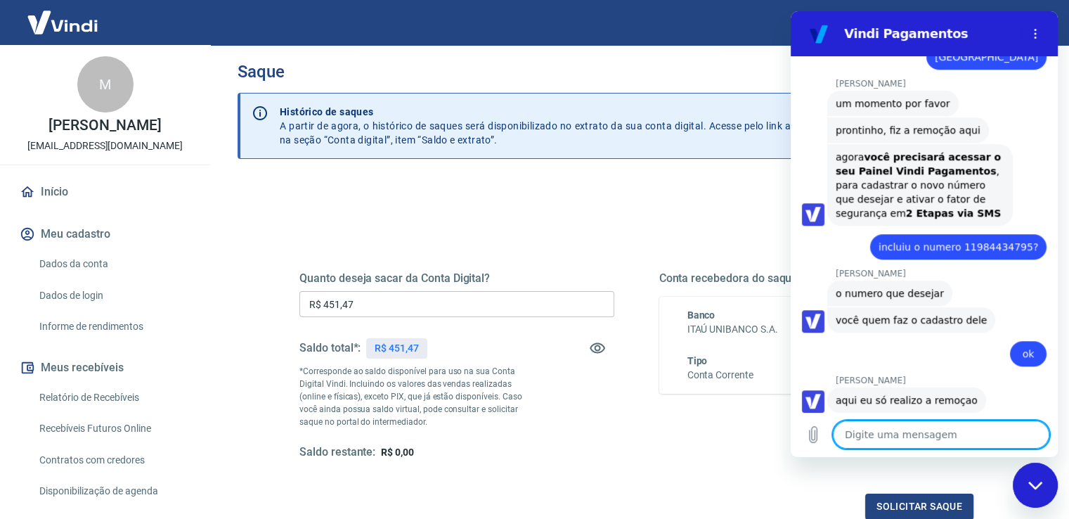
scroll to position [1014, 0]
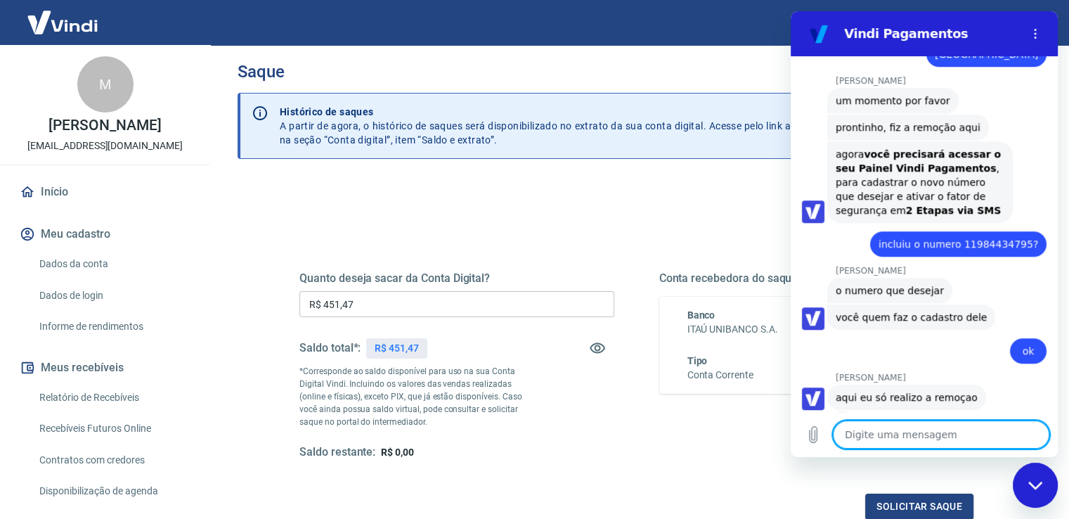
click at [739, 34] on div "Sair" at bounding box center [534, 22] width 1069 height 45
click at [913, 425] on textarea at bounding box center [941, 434] width 216 height 28
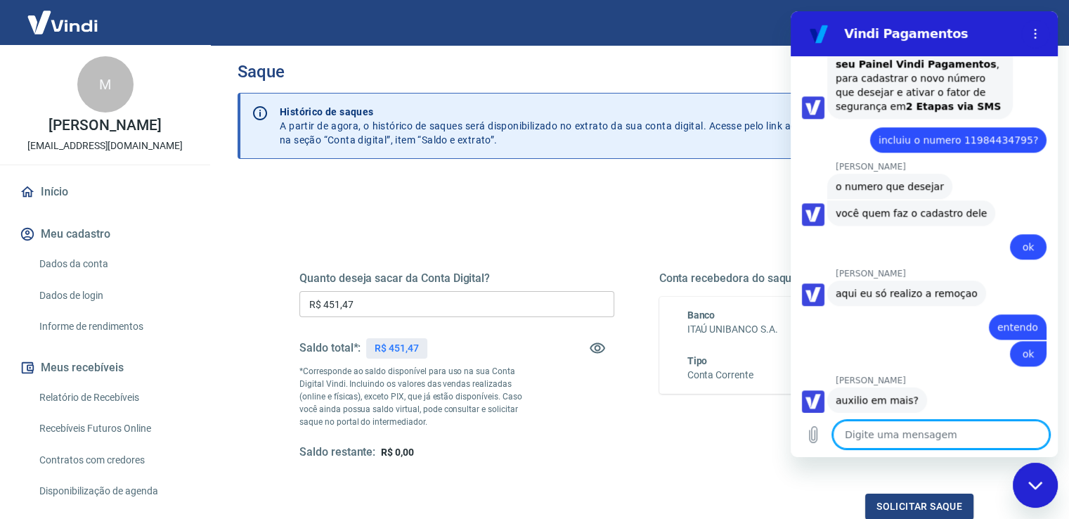
scroll to position [1121, 0]
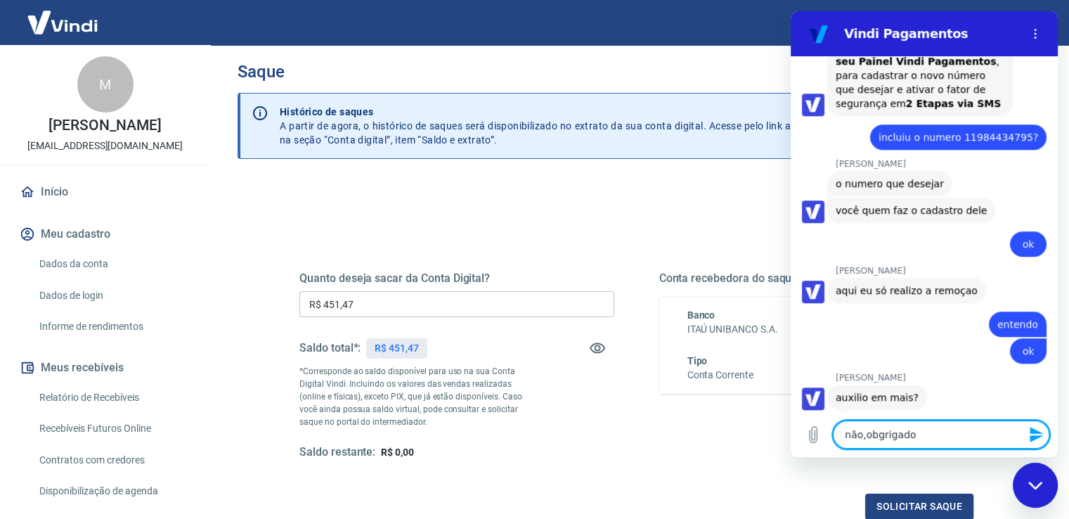
click at [895, 439] on textarea "não,obgrigado" at bounding box center [941, 434] width 216 height 28
drag, startPoint x: 895, startPoint y: 439, endPoint x: 929, endPoint y: 430, distance: 35.0
click at [929, 430] on textarea "não,obgrigado" at bounding box center [941, 434] width 216 height 28
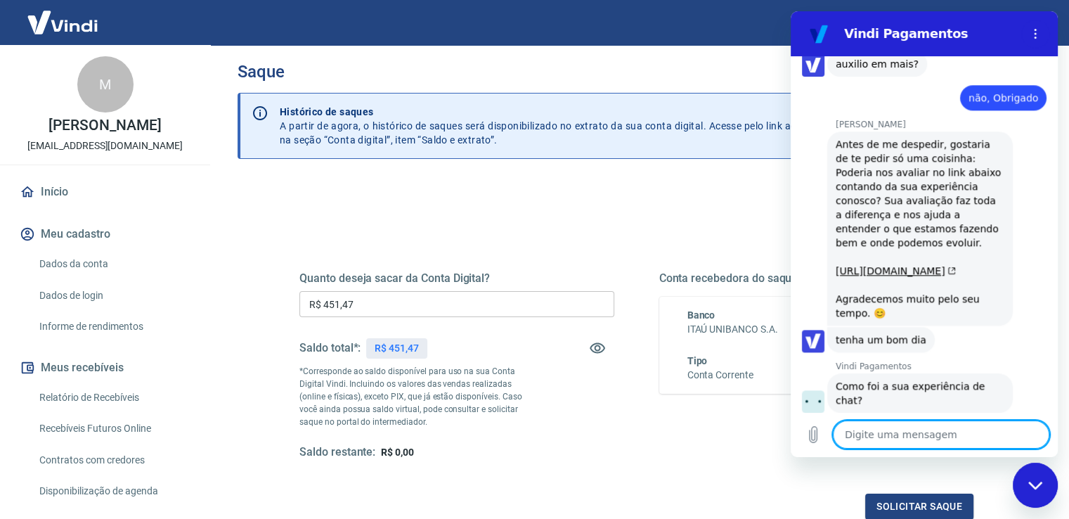
scroll to position [1489, 0]
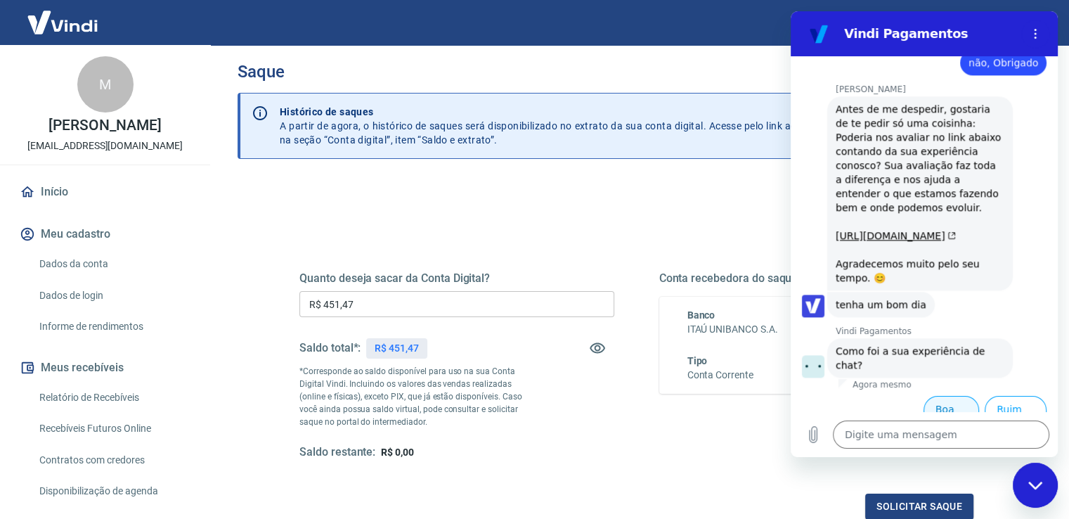
click at [947, 397] on button "Boa 👍" at bounding box center [952, 416] width 56 height 41
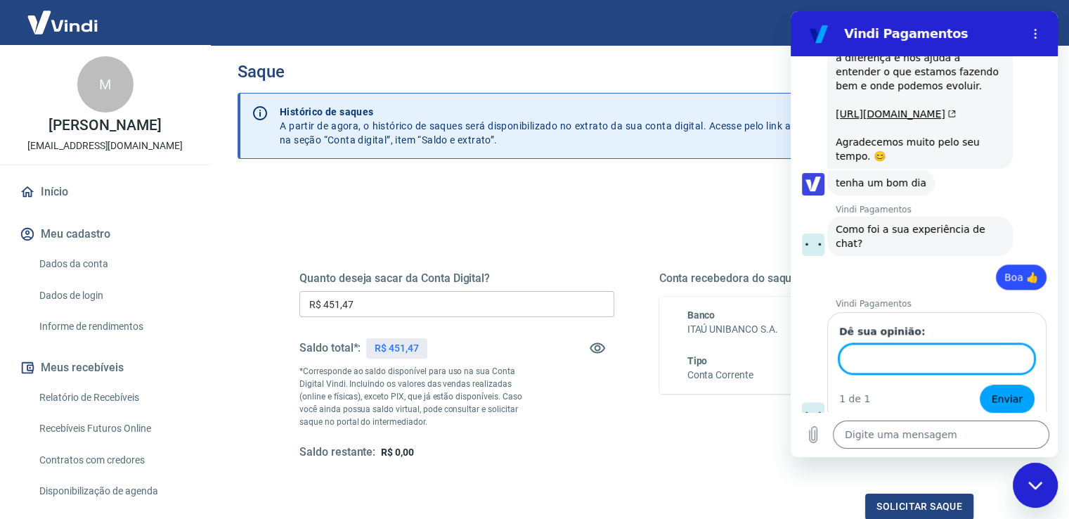
scroll to position [1610, 0]
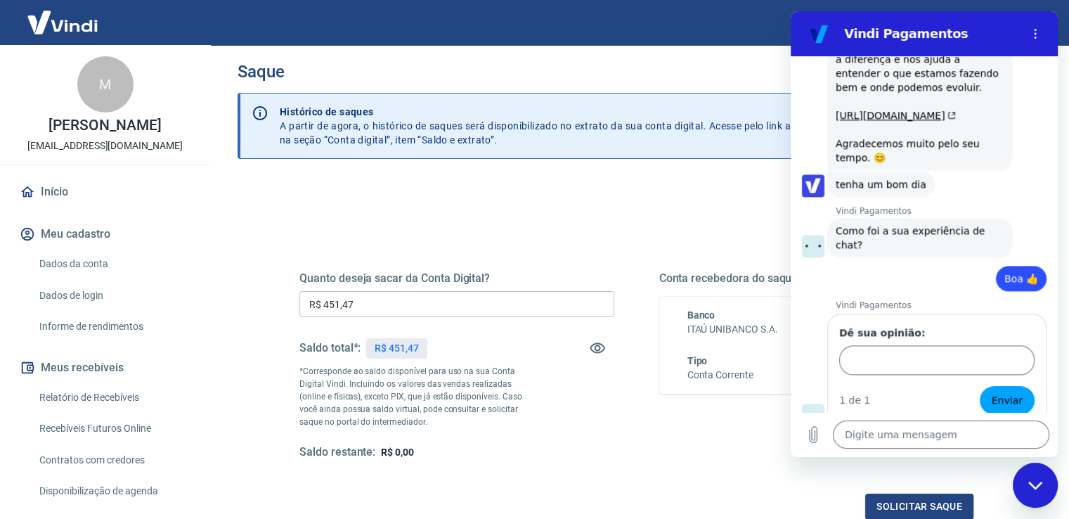
click at [756, 484] on div "Quanto deseja sacar da Conta Digital? R$ 451,47 ​ Saldo total*: R$ 451,47 *Corr…" at bounding box center [636, 379] width 674 height 282
click at [1035, 31] on icon "Menu de opções" at bounding box center [1035, 33] width 11 height 11
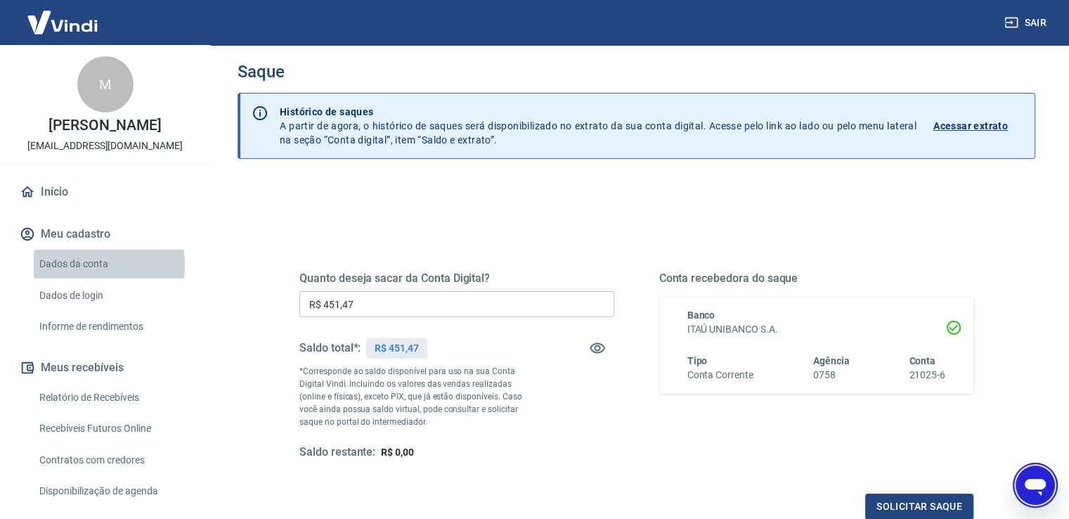
click at [87, 278] on link "Dados da conta" at bounding box center [114, 264] width 160 height 29
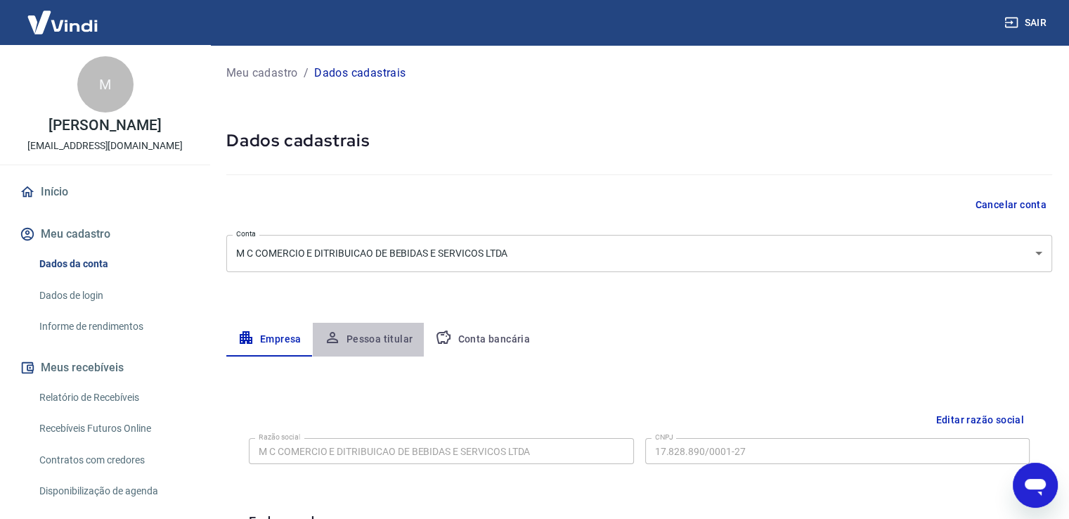
click at [384, 337] on button "Pessoa titular" at bounding box center [369, 340] width 112 height 34
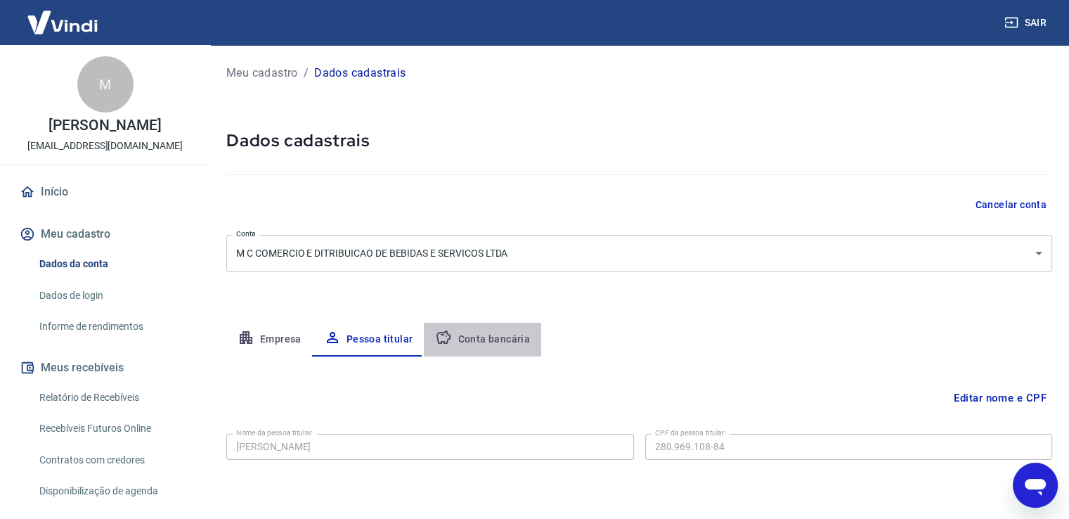
click at [491, 338] on button "Conta bancária" at bounding box center [482, 340] width 117 height 34
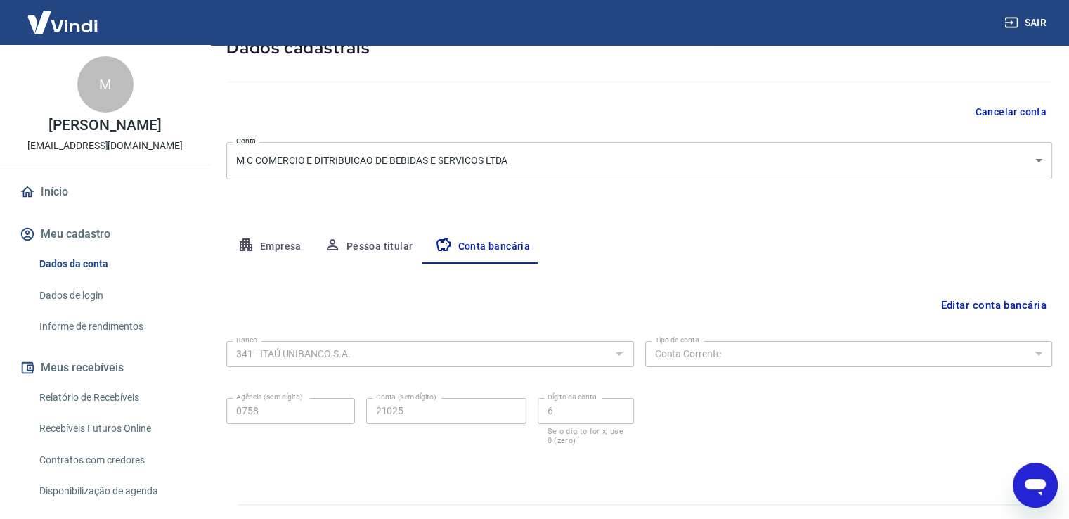
scroll to position [93, 0]
click at [84, 246] on button "Meu cadastro" at bounding box center [105, 234] width 176 height 31
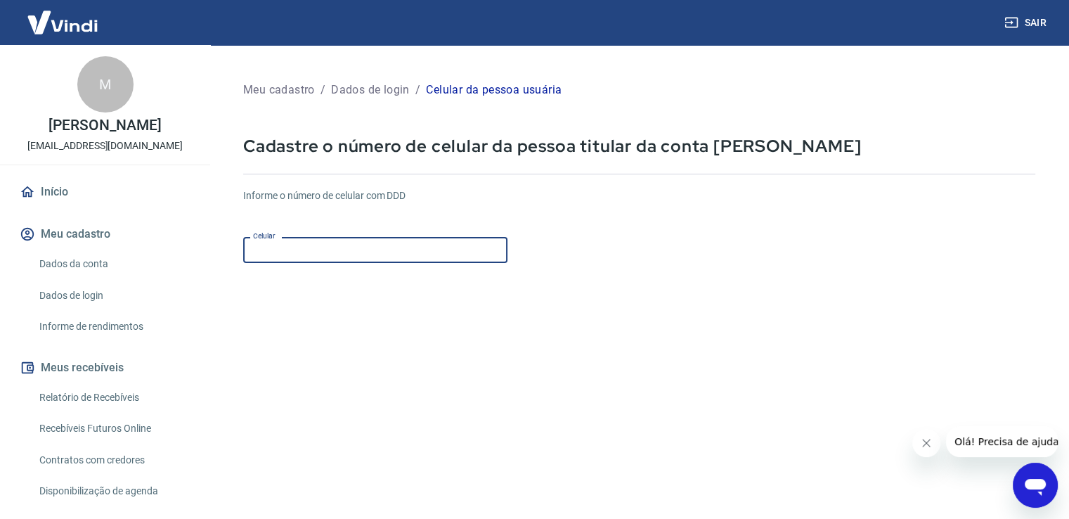
click at [309, 252] on input "Celular" at bounding box center [375, 250] width 264 height 26
type input "[PHONE_NUMBER]"
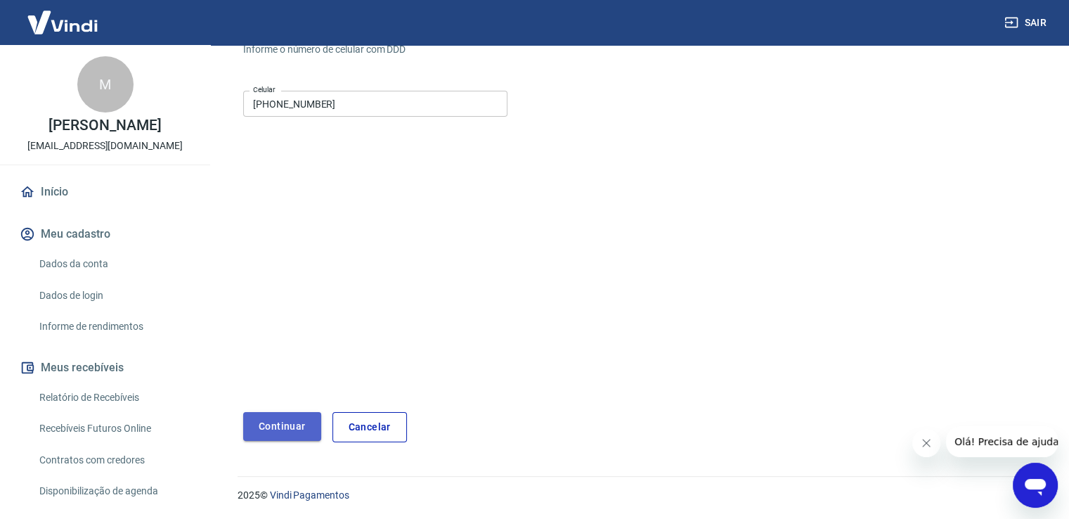
click at [278, 425] on button "Continuar" at bounding box center [282, 426] width 78 height 29
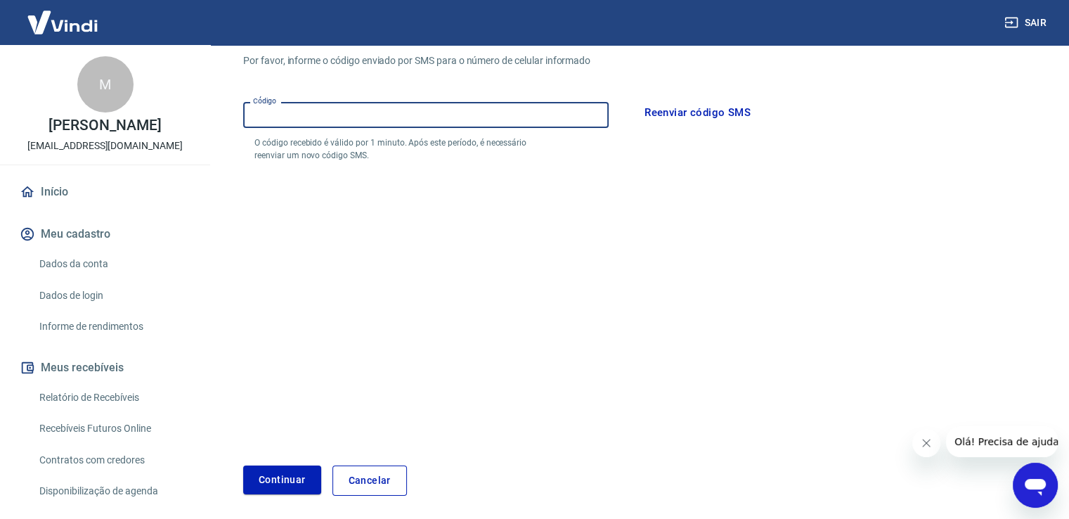
click at [346, 116] on input "Código" at bounding box center [425, 115] width 365 height 26
type input "463503"
click at [243, 465] on button "Continuar" at bounding box center [282, 479] width 78 height 29
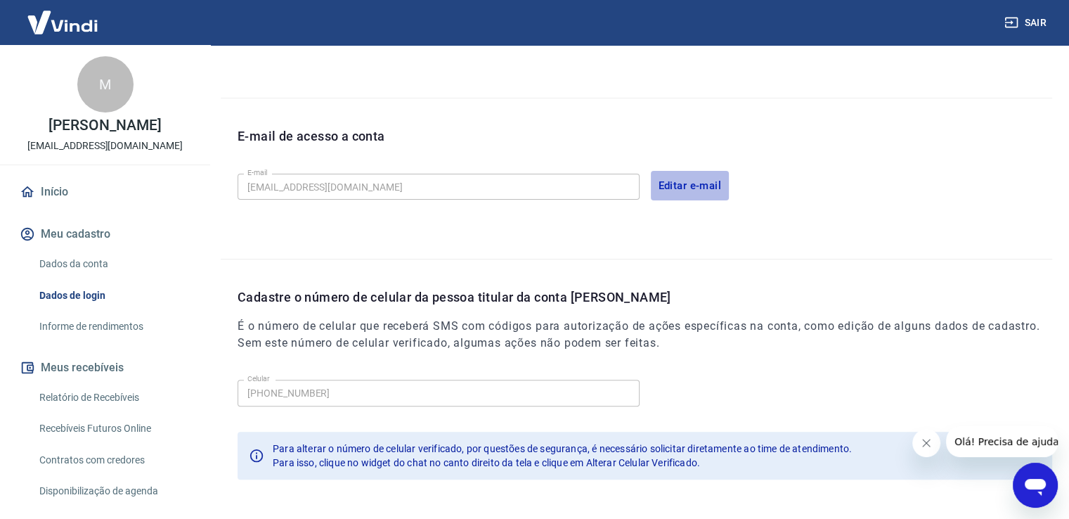
click at [686, 183] on button "Editar e-mail" at bounding box center [690, 186] width 79 height 30
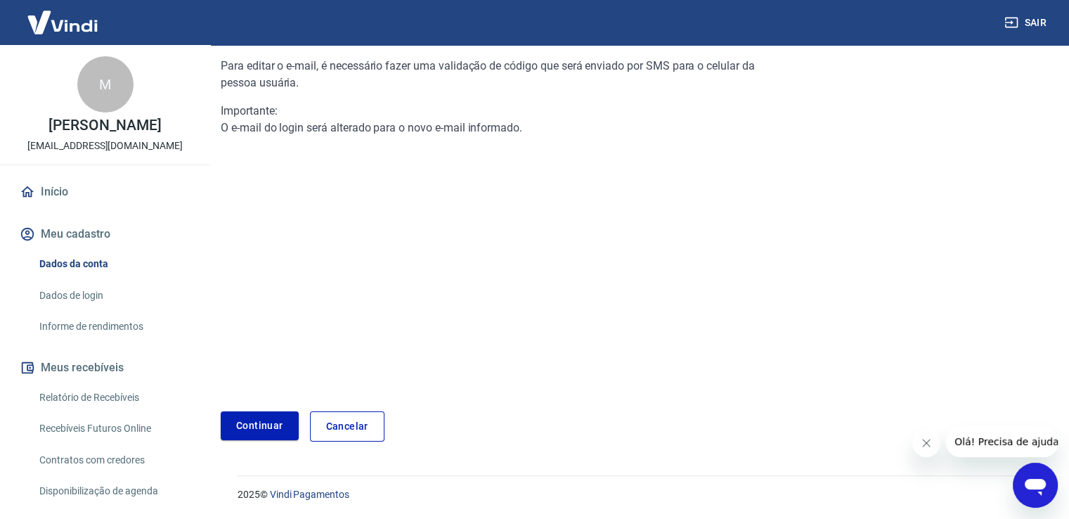
scroll to position [89, 0]
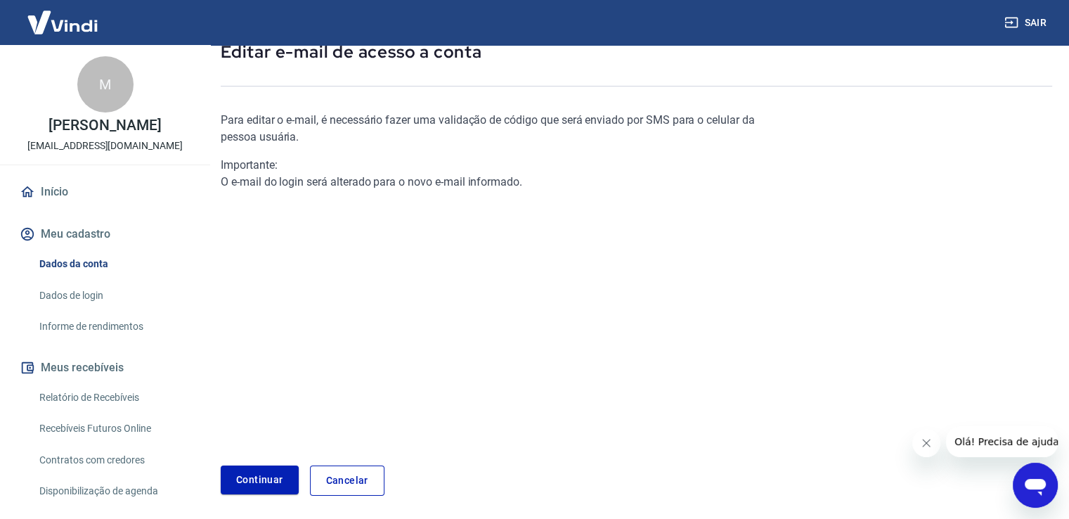
click at [370, 181] on div "Importante: O e-mail do login será alterado para o novo e-mail informado." at bounding box center [498, 174] width 555 height 34
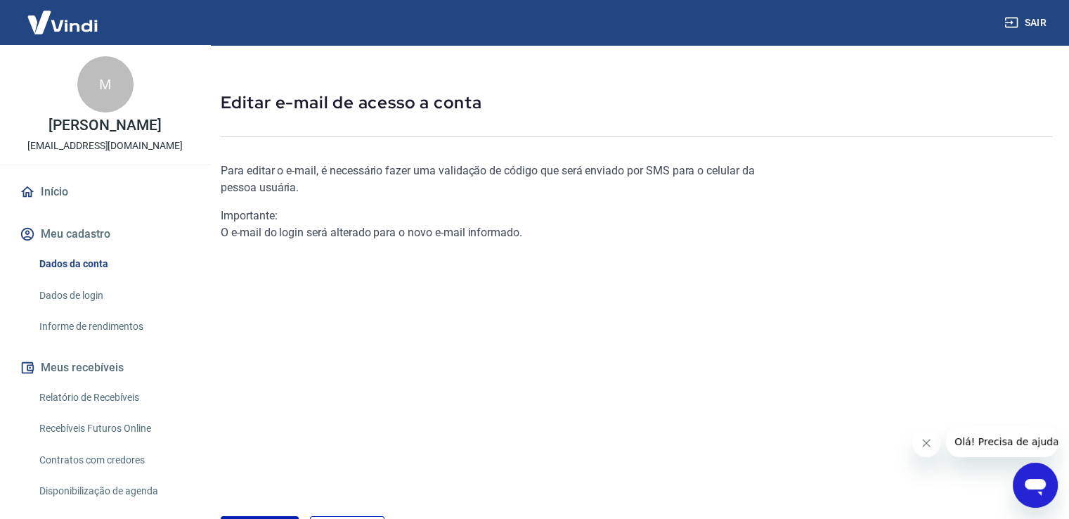
scroll to position [0, 0]
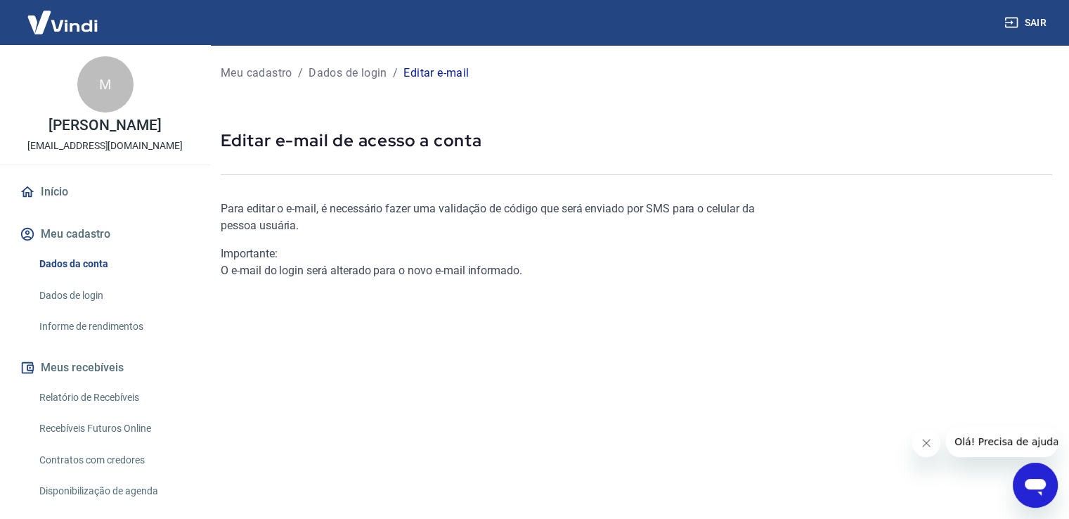
click at [297, 182] on div "Para editar o e-mail, é necessário fazer uma validação de código que será envia…" at bounding box center [498, 355] width 555 height 354
click at [299, 188] on div "Para editar o e-mail, é necessário fazer uma validação de código que será envia…" at bounding box center [498, 355] width 555 height 354
click at [326, 270] on div "Importante: O e-mail do login será alterado para o novo e-mail informado." at bounding box center [498, 262] width 555 height 34
click at [293, 254] on div "Importante:" at bounding box center [498, 253] width 555 height 17
click at [370, 243] on div "Para editar o e-mail, é necessário fazer uma validação de código que será envia…" at bounding box center [498, 239] width 555 height 79
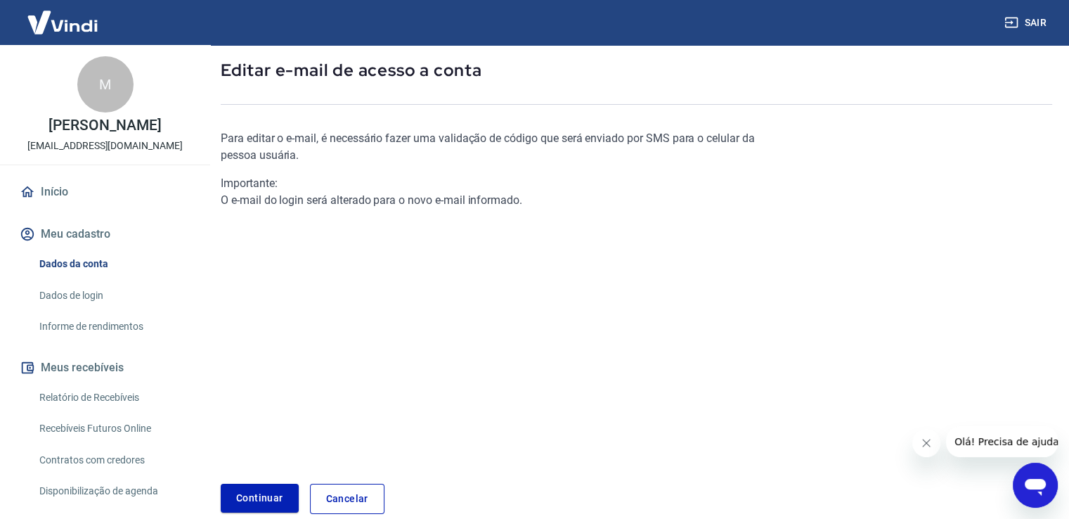
scroll to position [142, 0]
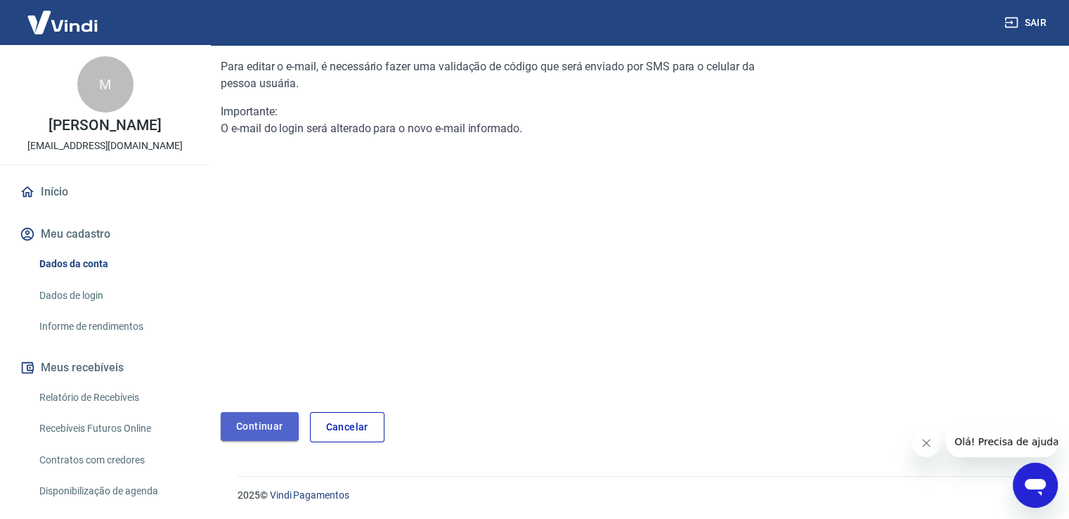
click at [261, 426] on link "Continuar" at bounding box center [260, 426] width 78 height 29
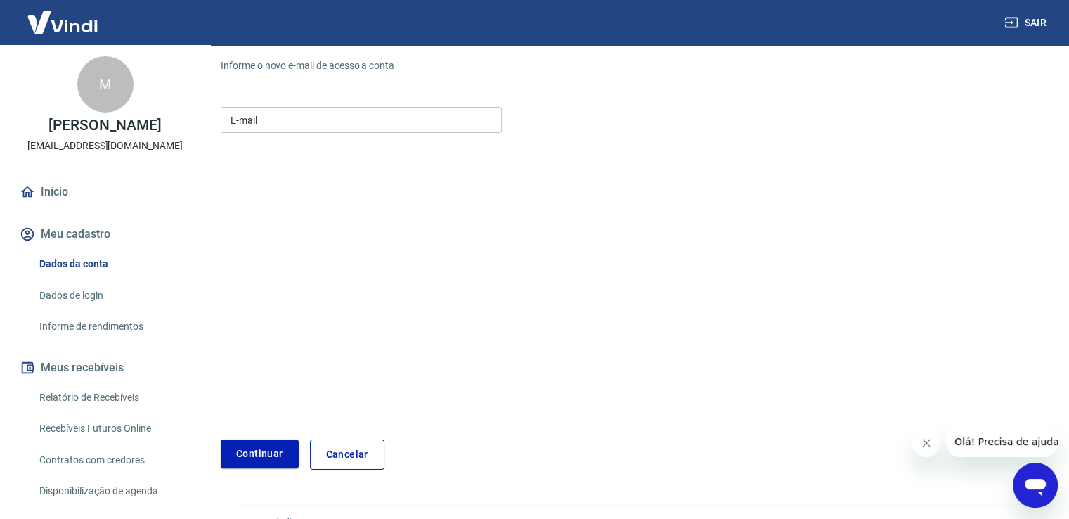
scroll to position [169, 0]
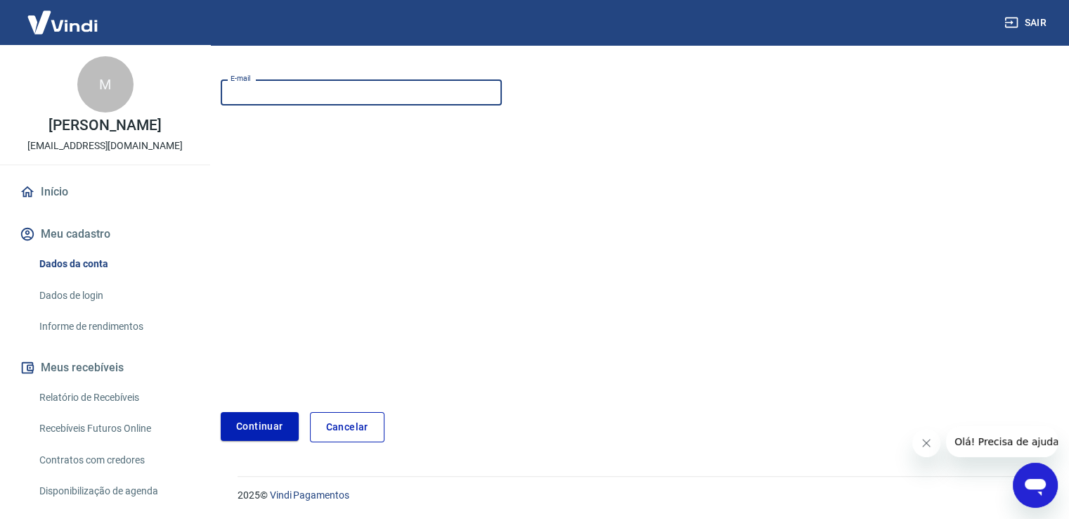
click at [317, 92] on input "E-mail" at bounding box center [361, 92] width 281 height 26
type input "financeiro@vinopassione.com.br"
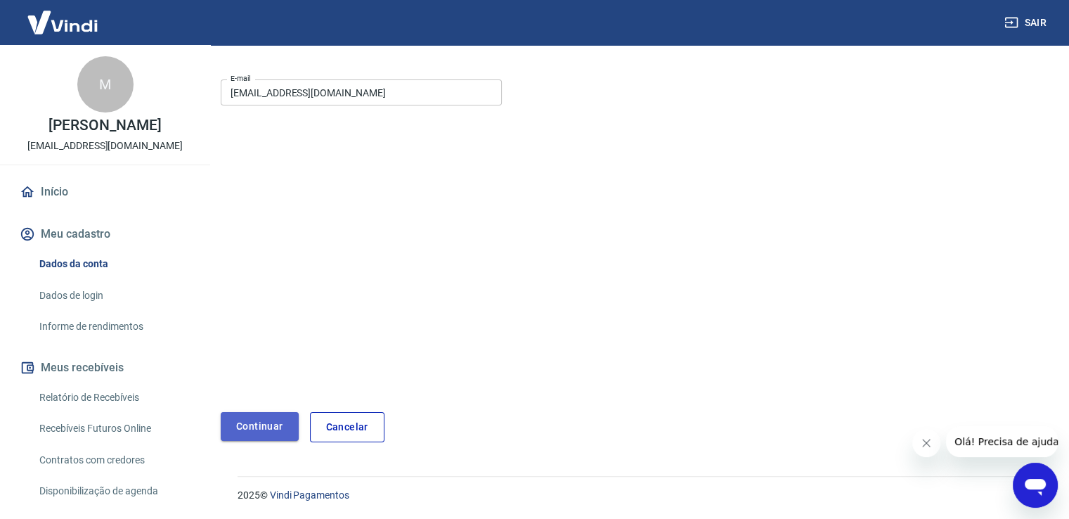
click at [256, 425] on button "Continuar" at bounding box center [260, 426] width 78 height 29
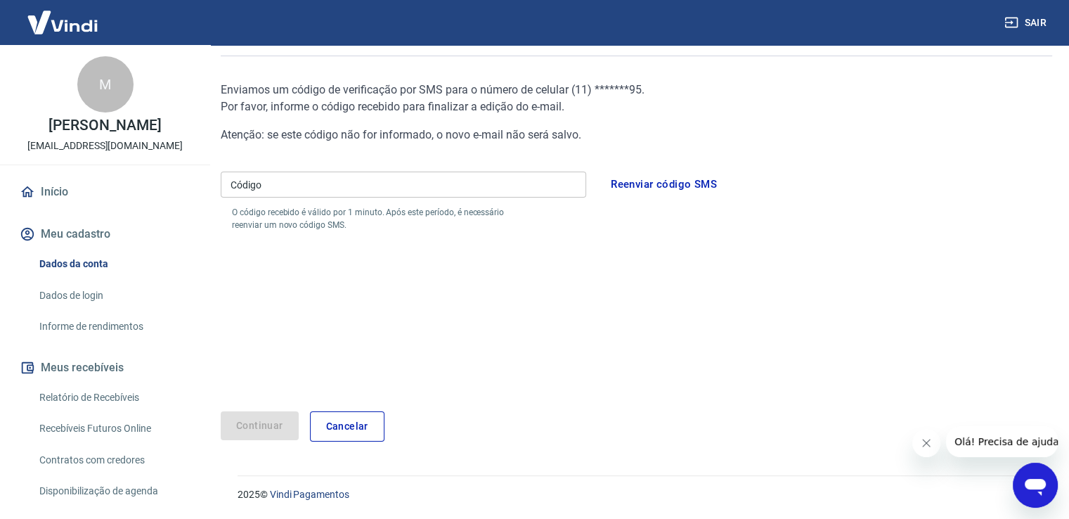
scroll to position [118, 0]
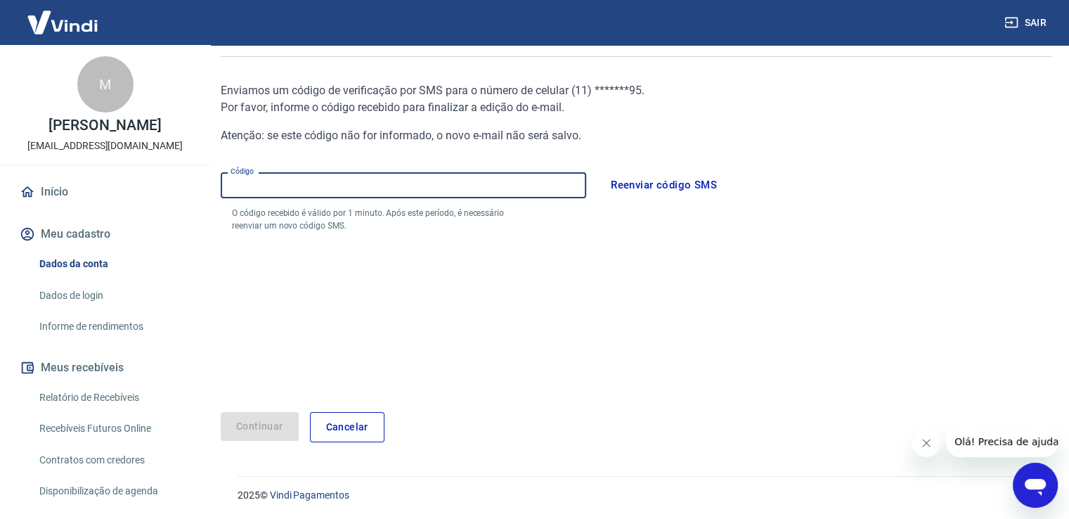
click at [299, 183] on input "Código" at bounding box center [403, 185] width 365 height 26
click at [264, 425] on button "Continuar" at bounding box center [260, 426] width 78 height 29
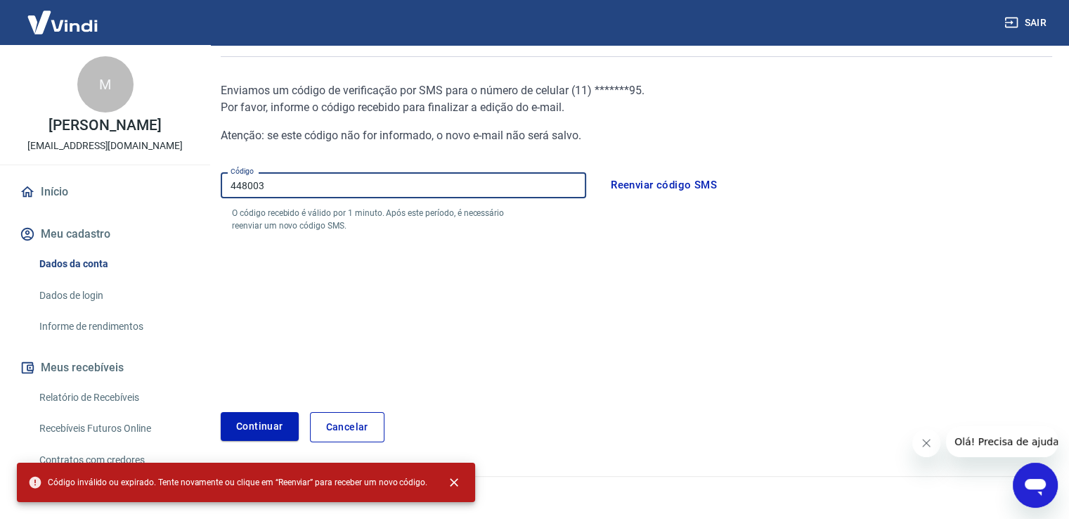
click at [294, 188] on input "448003" at bounding box center [403, 185] width 365 height 26
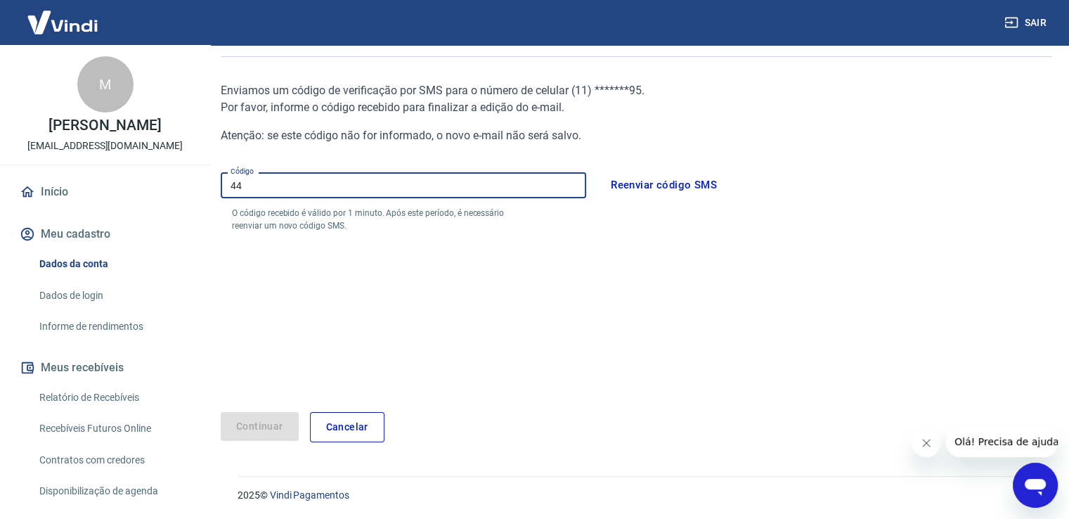
type input "4"
type input "448036"
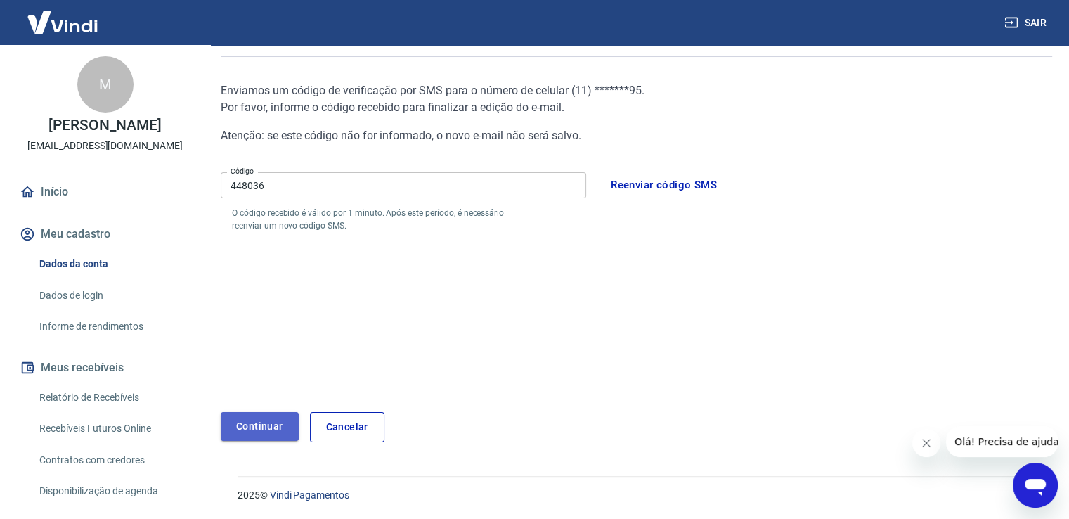
click at [245, 417] on button "Continuar" at bounding box center [260, 426] width 78 height 29
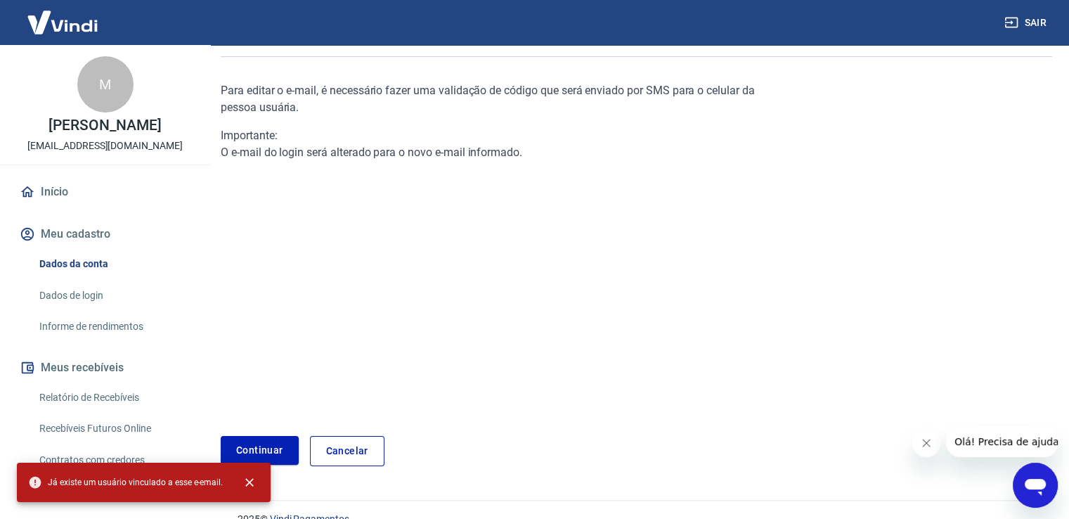
scroll to position [142, 0]
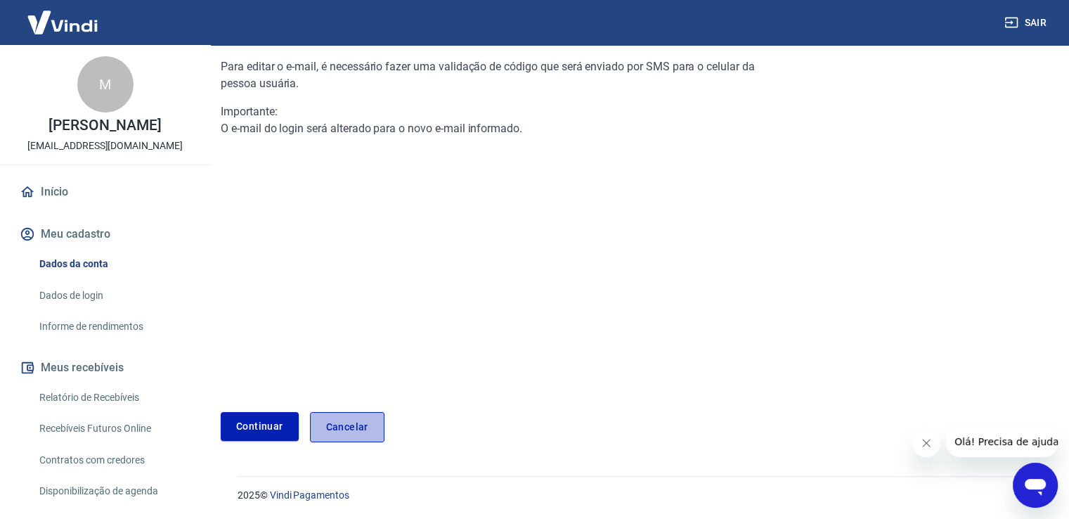
click at [366, 421] on link "Cancelar" at bounding box center [347, 427] width 75 height 30
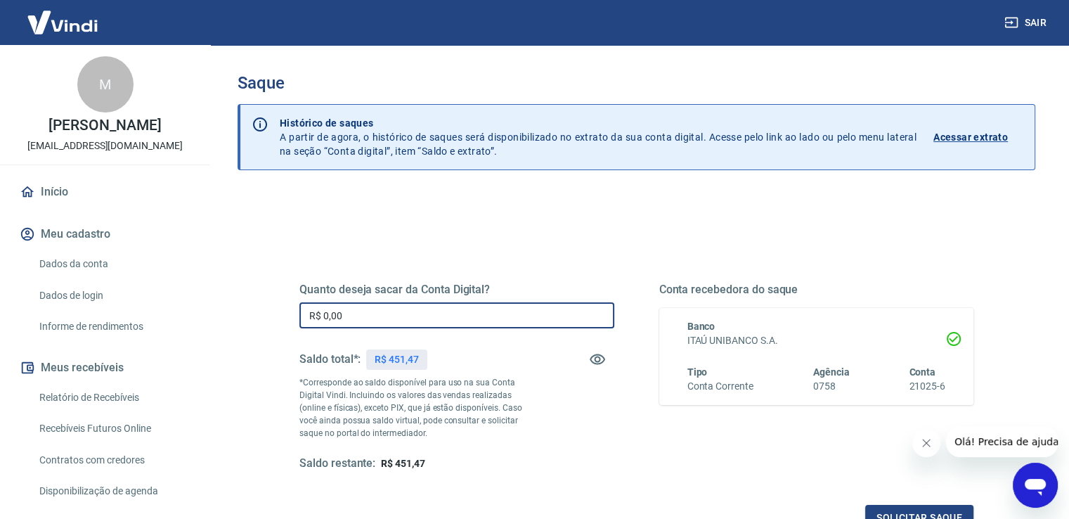
click at [395, 314] on input "R$ 0,00" at bounding box center [456, 315] width 315 height 26
type input "R$ 451,47"
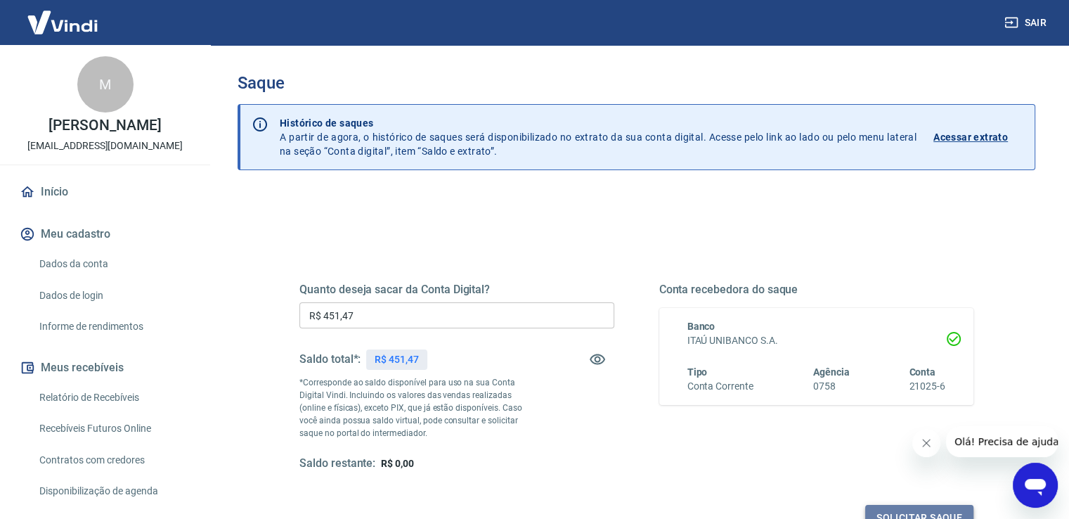
click at [927, 507] on button "Solicitar saque" at bounding box center [919, 518] width 108 height 26
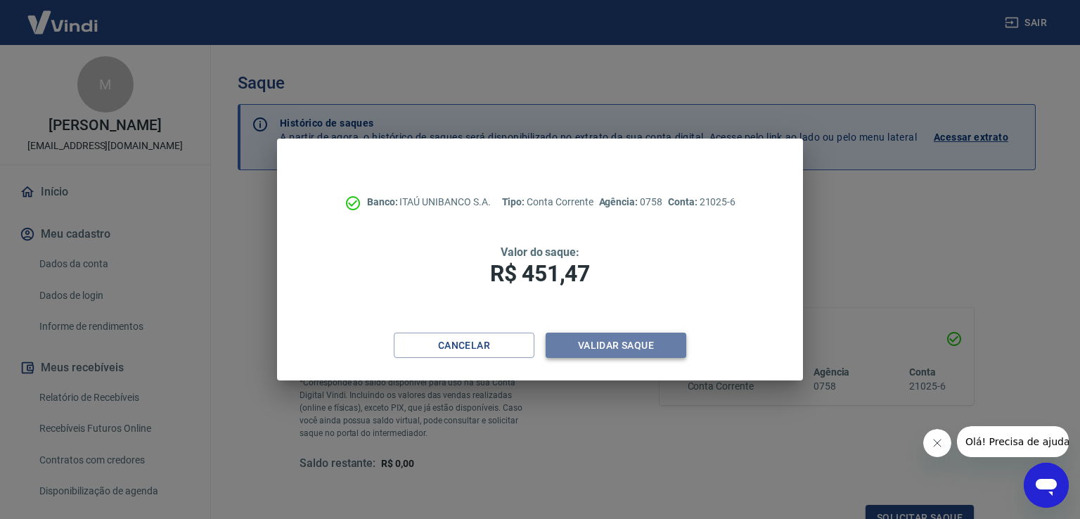
click at [605, 335] on button "Validar saque" at bounding box center [615, 345] width 141 height 26
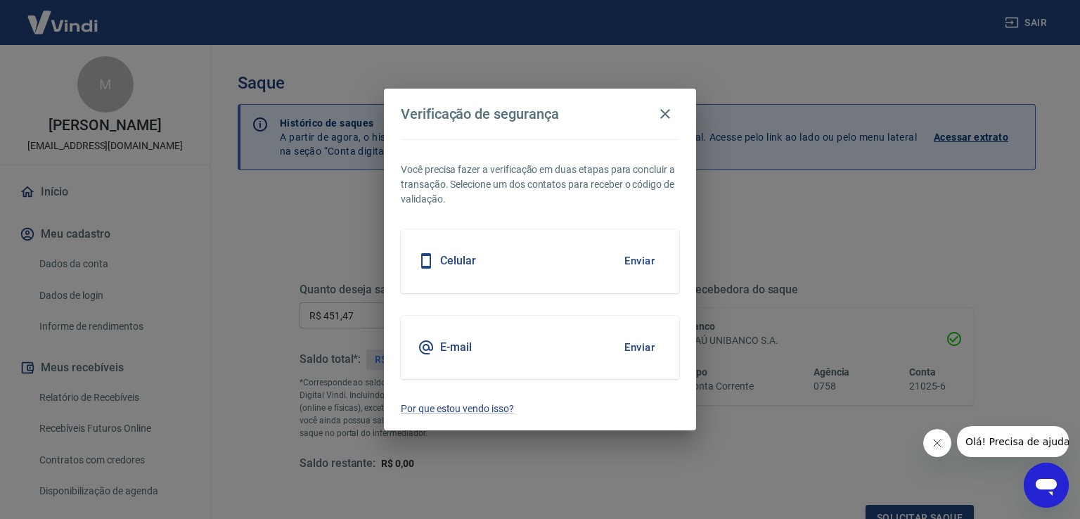
scroll to position [11, 0]
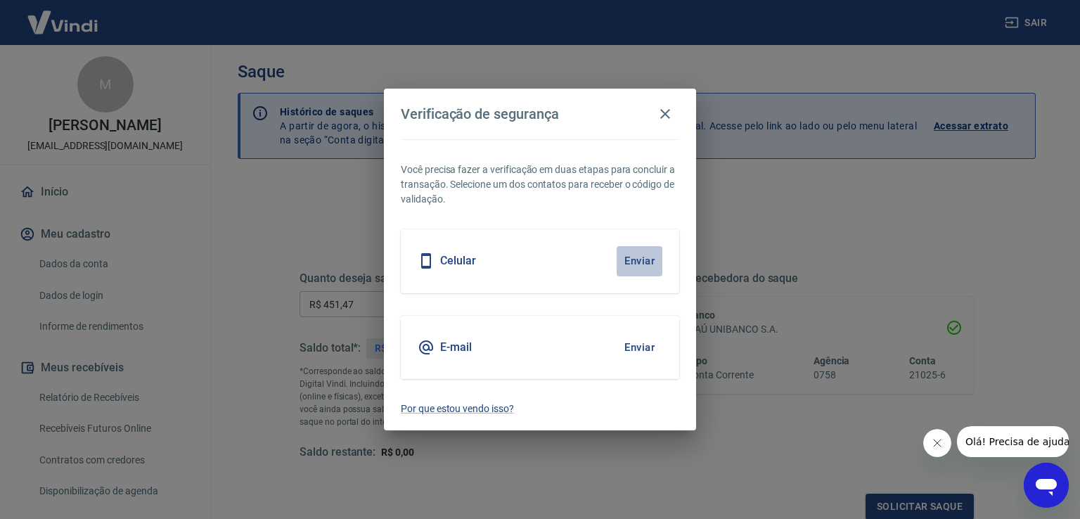
click at [646, 258] on button "Enviar" at bounding box center [639, 261] width 46 height 30
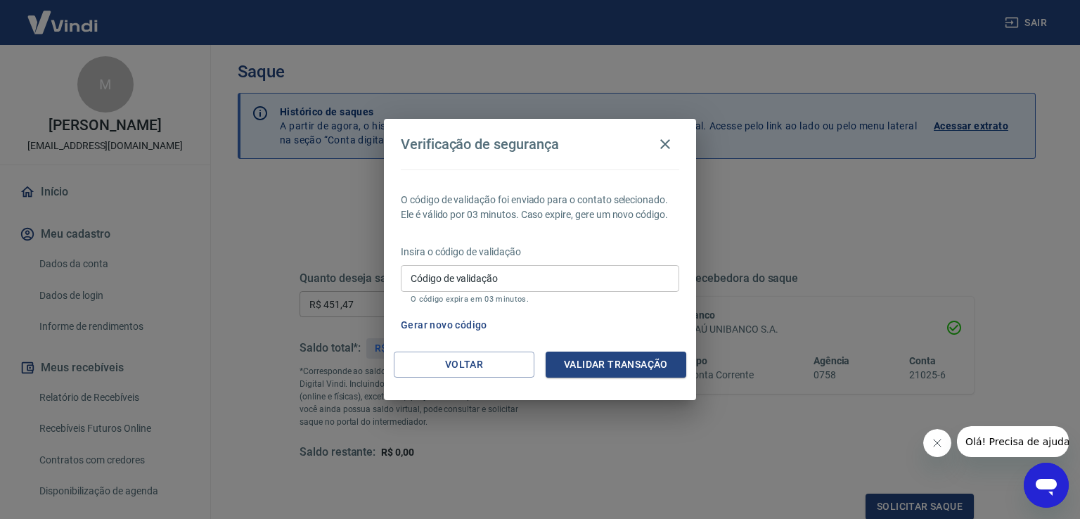
click at [1006, 444] on span "Olá! Precisa de ajuda?" at bounding box center [1019, 441] width 110 height 11
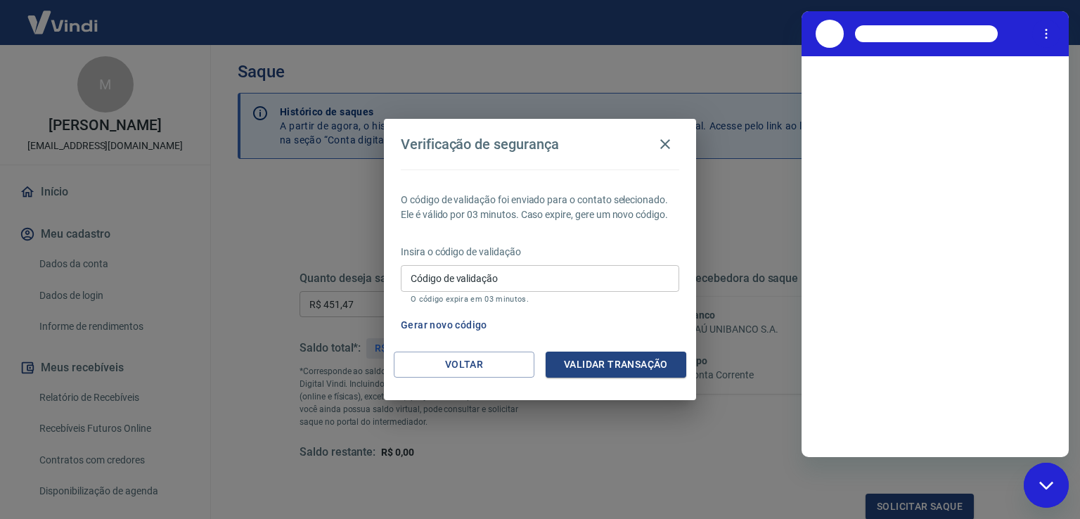
scroll to position [0, 0]
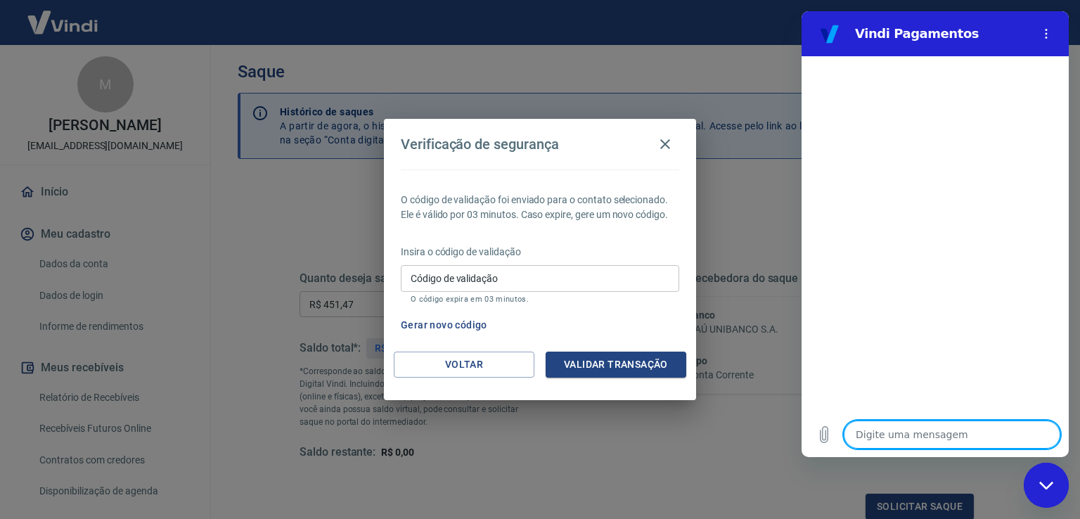
type textarea "o"
type textarea "x"
type textarea "ol"
type textarea "x"
type textarea "ola"
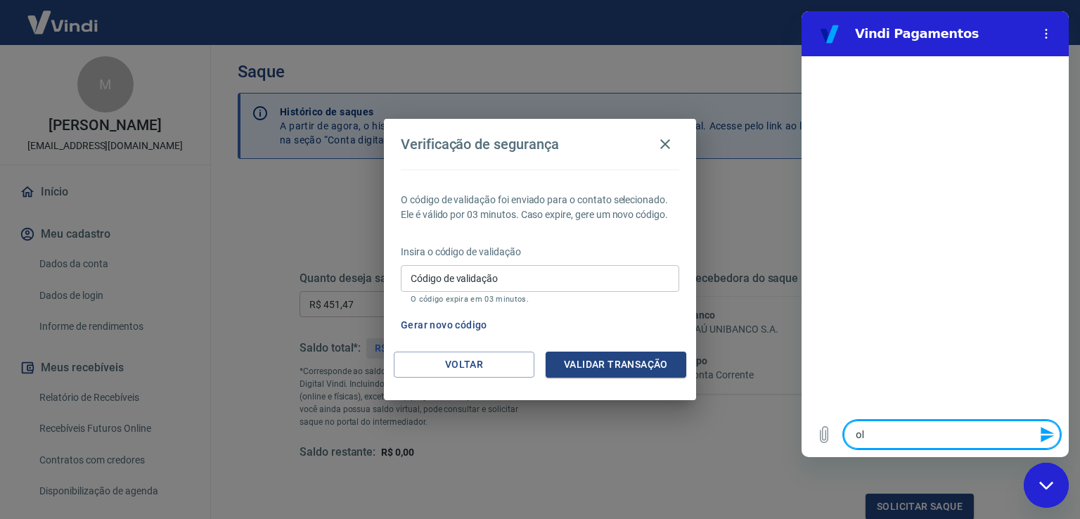
type textarea "x"
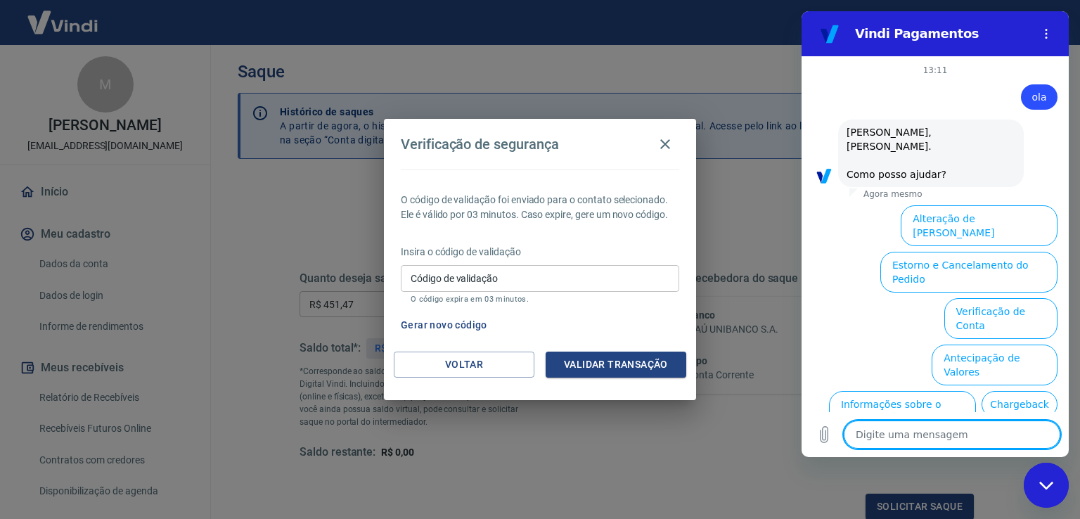
scroll to position [79, 0]
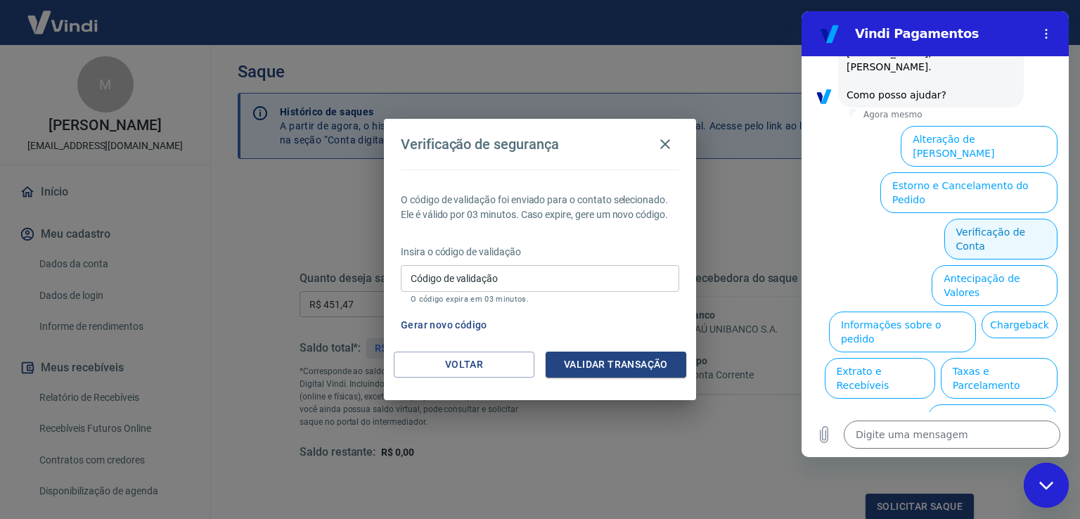
click at [1015, 219] on button "Verificação de Conta" at bounding box center [1000, 239] width 113 height 41
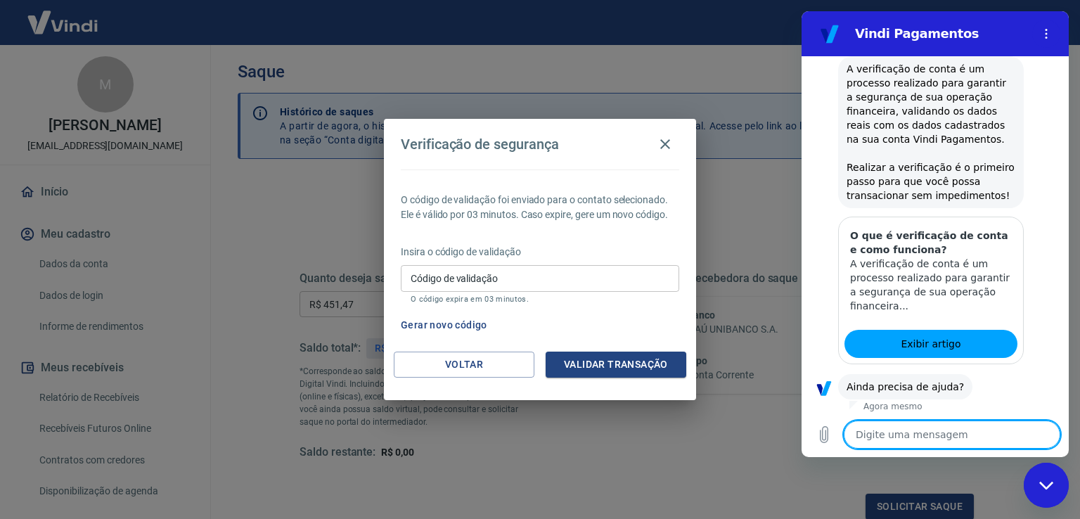
scroll to position [221, 0]
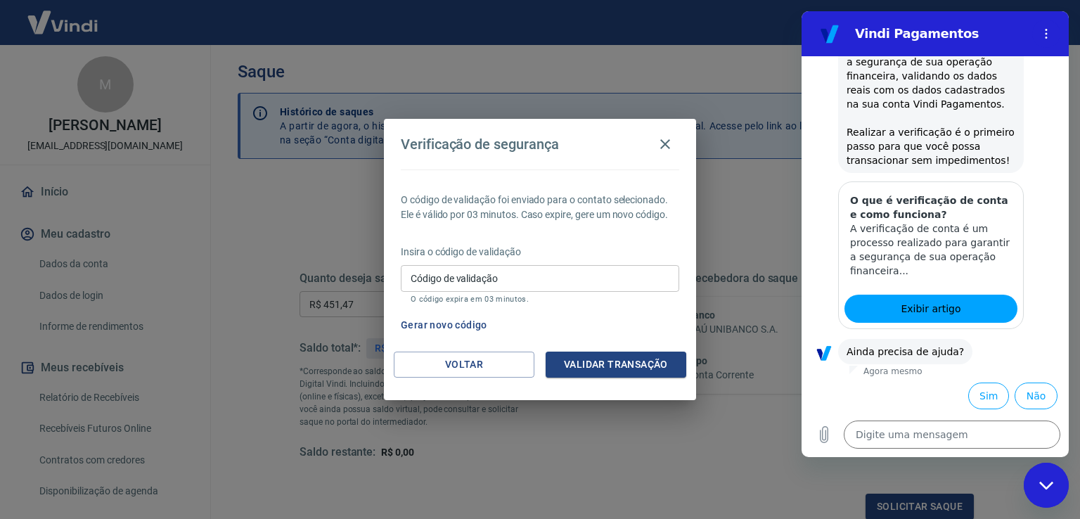
click at [734, 65] on div "Verificação de segurança O código de validação foi enviado para o contato selec…" at bounding box center [540, 259] width 1080 height 519
click at [756, 18] on div "Verificação de segurança O código de validação foi enviado para o contato selec…" at bounding box center [540, 259] width 1080 height 519
click at [1046, 28] on icon "Menu de opções" at bounding box center [1045, 33] width 11 height 11
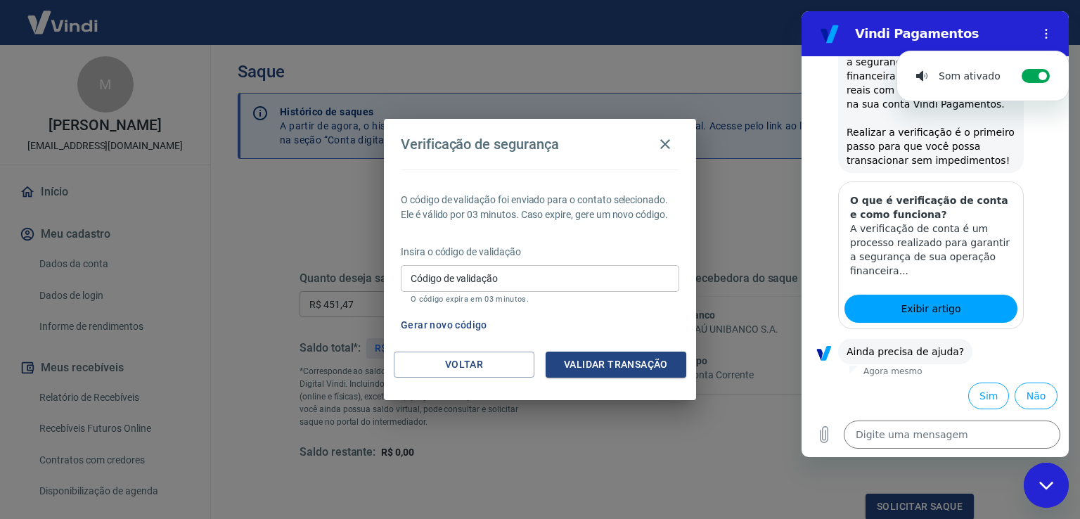
click at [714, 23] on div "Verificação de segurança O código de validação foi enviado para o contato selec…" at bounding box center [540, 259] width 1080 height 519
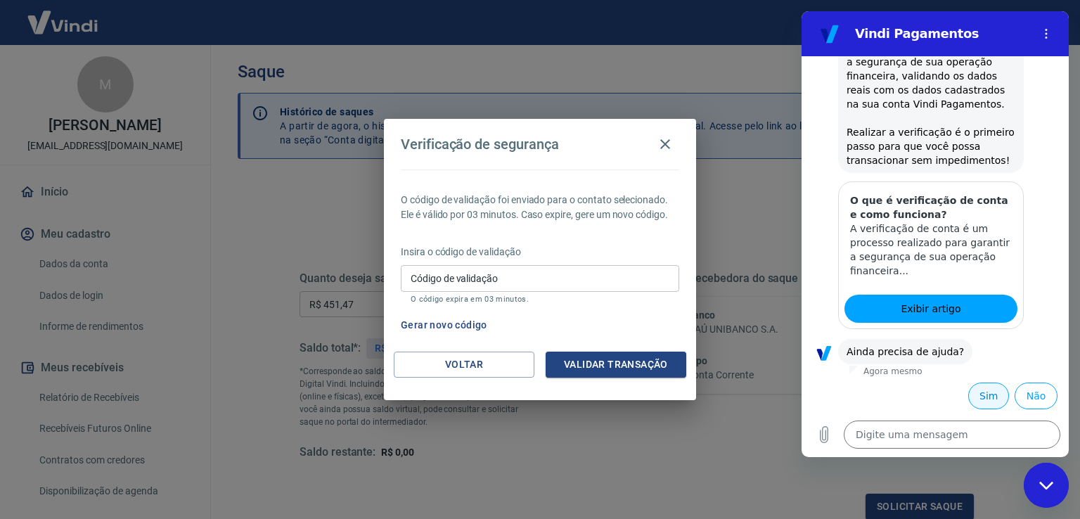
click at [978, 396] on button "Sim" at bounding box center [988, 395] width 41 height 27
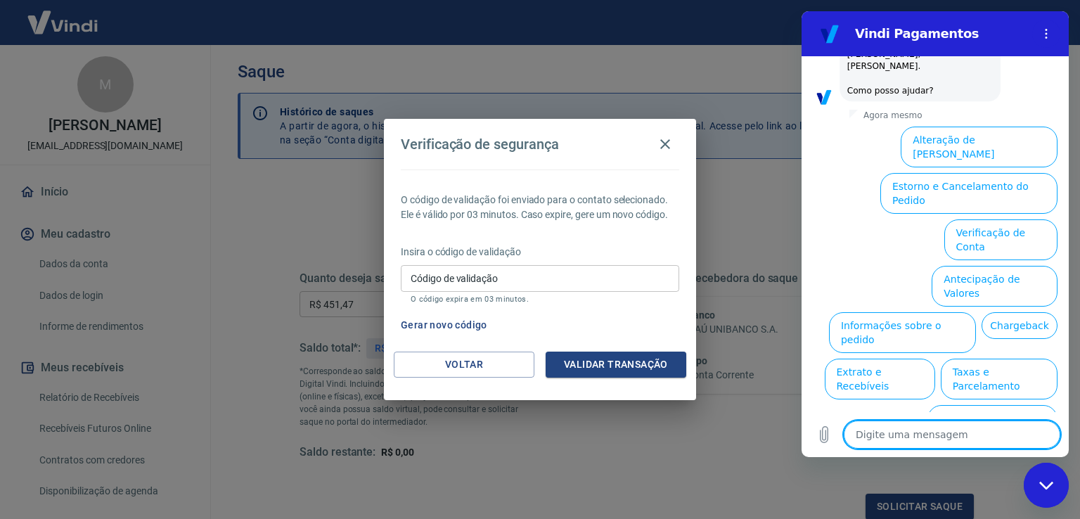
scroll to position [600, 0]
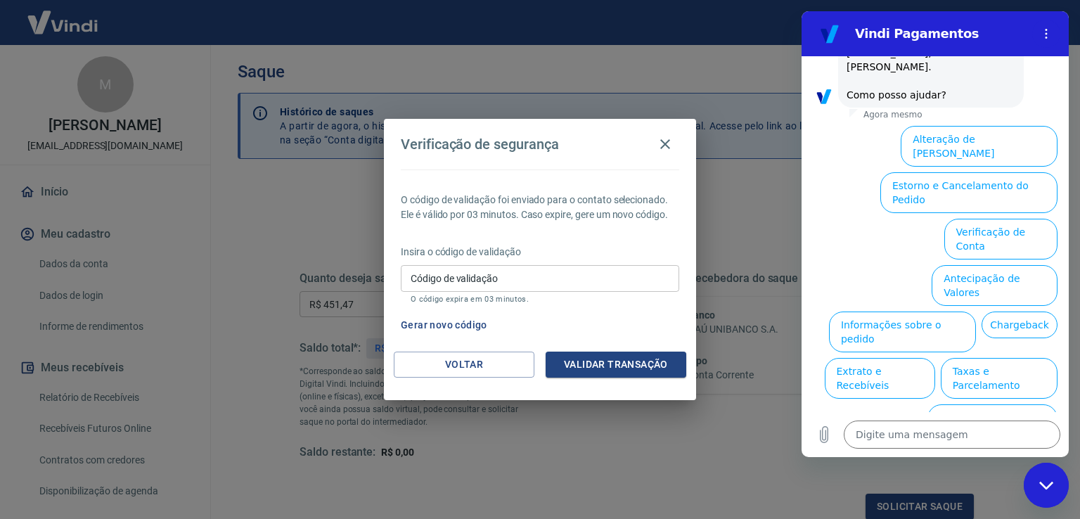
click at [732, 31] on div "Verificação de segurança O código de validação foi enviado para o contato selec…" at bounding box center [540, 259] width 1080 height 519
click at [1049, 485] on icon "Fechar janela de mensagens" at bounding box center [1045, 485] width 14 height 8
type textarea "x"
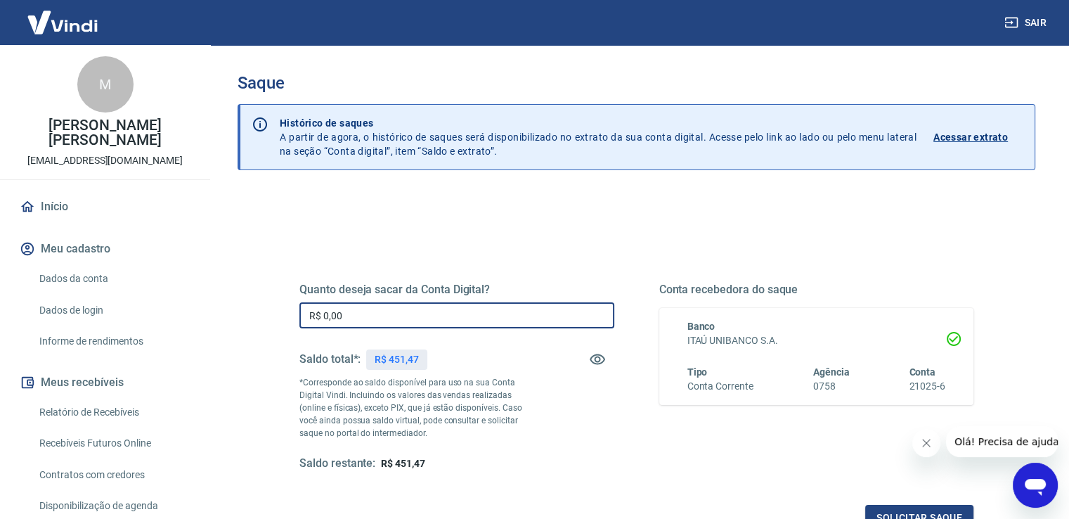
click at [468, 318] on input "R$ 0,00" at bounding box center [456, 315] width 315 height 26
type input "R$ 451,47"
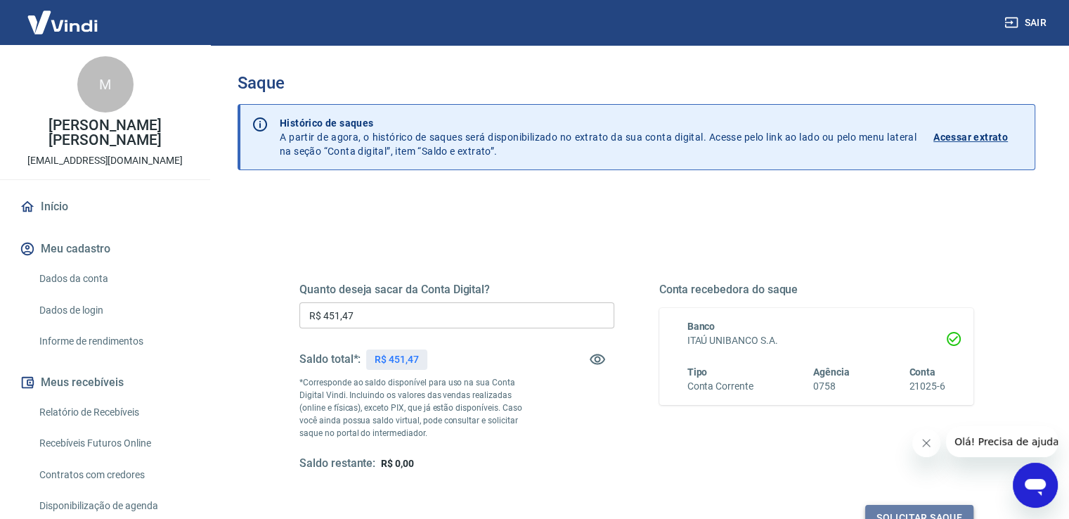
click at [936, 507] on button "Solicitar saque" at bounding box center [919, 518] width 108 height 26
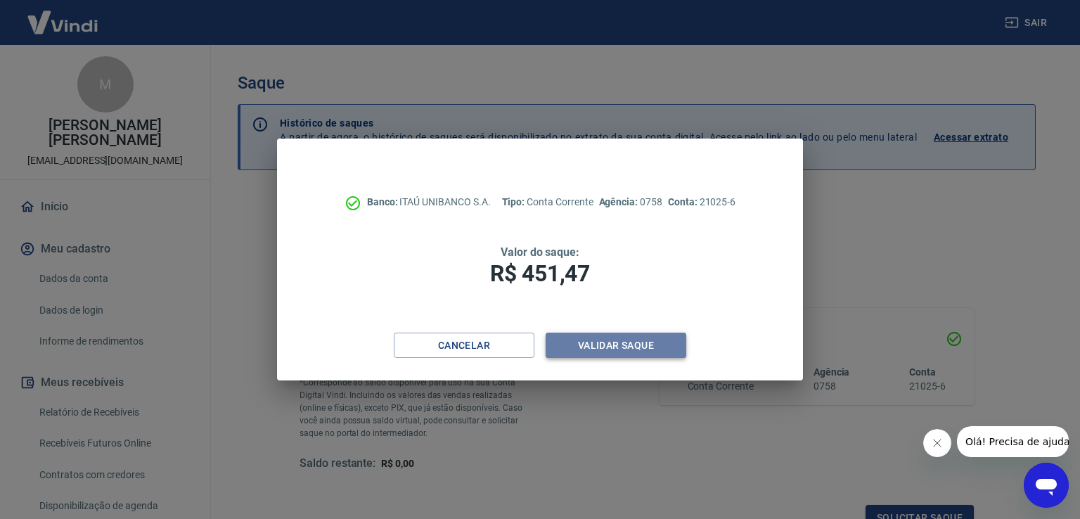
click at [628, 346] on button "Validar saque" at bounding box center [615, 345] width 141 height 26
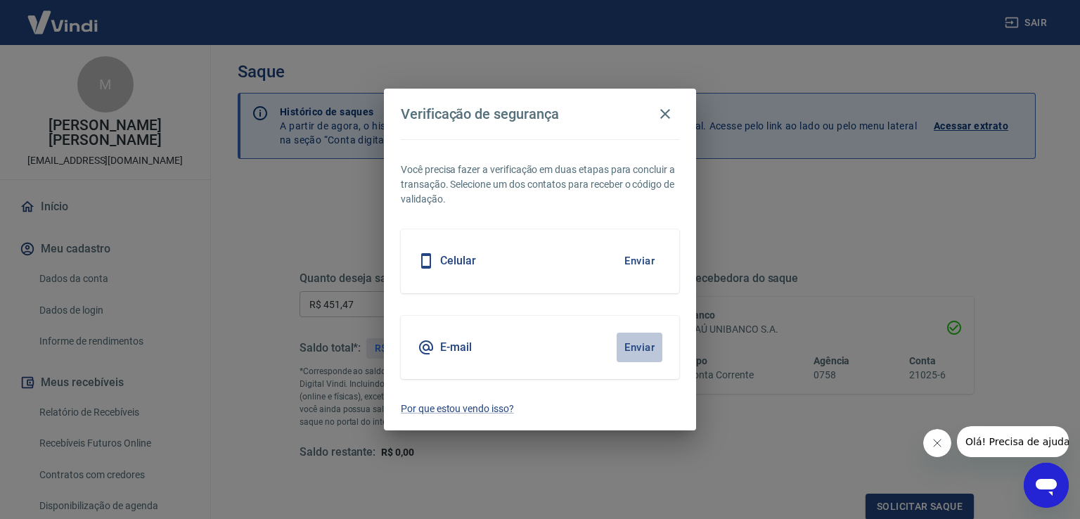
click at [644, 345] on button "Enviar" at bounding box center [639, 347] width 46 height 30
